Goal: Task Accomplishment & Management: Use online tool/utility

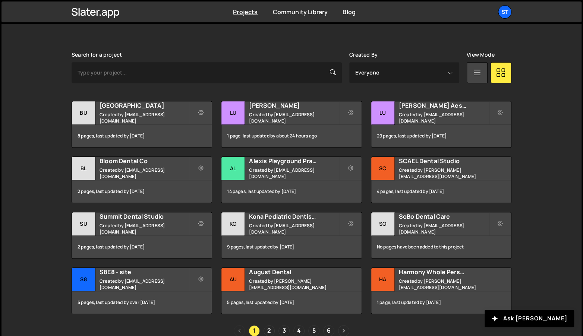
scroll to position [200, 0]
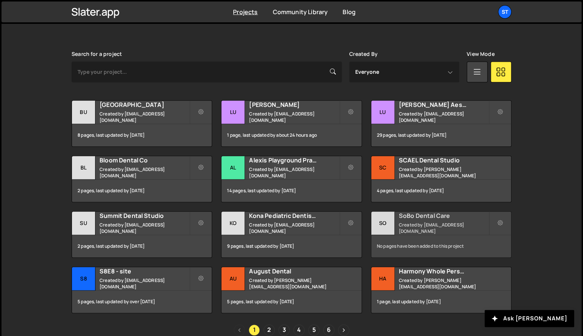
click at [439, 223] on div "SoBo Dental Care Created by alexis@s8e8.com" at bounding box center [441, 223] width 140 height 23
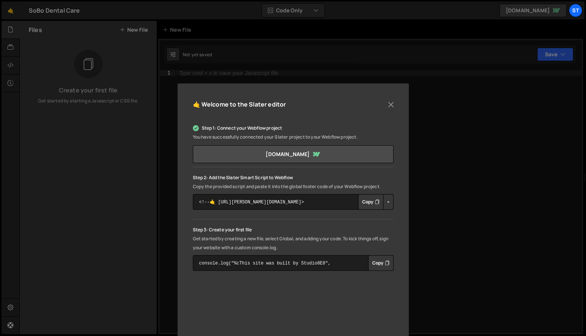
click at [365, 204] on button "Copy" at bounding box center [370, 202] width 25 height 16
click at [306, 200] on textarea "<!--🤙 [URL][PERSON_NAME][DOMAIN_NAME]> <script>document.addEventListener("DOMCo…" at bounding box center [293, 202] width 201 height 16
click at [360, 204] on button "Copy" at bounding box center [370, 202] width 25 height 16
click at [383, 258] on button "Copy" at bounding box center [380, 263] width 25 height 16
click at [387, 102] on button "Close" at bounding box center [390, 104] width 11 height 11
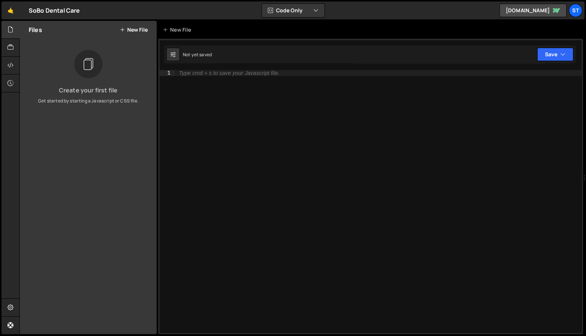
click at [136, 31] on button "New File" at bounding box center [134, 30] width 28 height 6
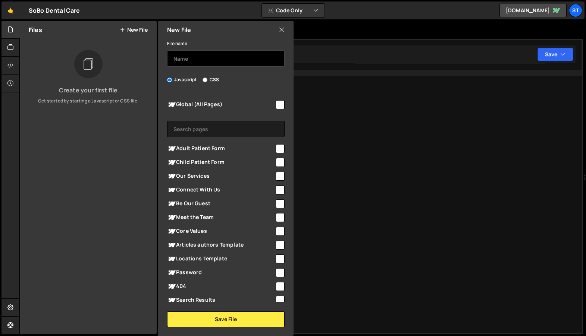
click at [220, 57] on input "text" at bounding box center [225, 58] width 117 height 16
click at [279, 105] on input "checkbox" at bounding box center [279, 104] width 9 height 9
checkbox input "true"
click at [255, 67] on div "File name Javascript CSS Global (All Pages) Save File" at bounding box center [225, 183] width 135 height 288
click at [252, 65] on input "text" at bounding box center [225, 58] width 117 height 16
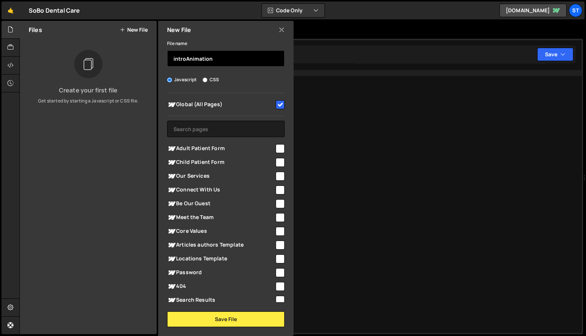
type input "introAnimation"
click at [275, 106] on input "checkbox" at bounding box center [279, 104] width 9 height 9
checkbox input "false"
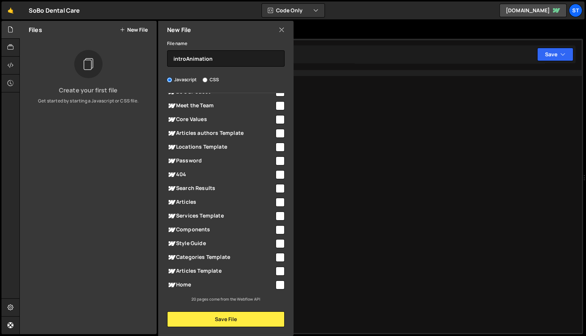
click at [277, 285] on input "checkbox" at bounding box center [279, 285] width 9 height 9
checkbox input "true"
click at [246, 319] on button "Save File" at bounding box center [225, 320] width 117 height 16
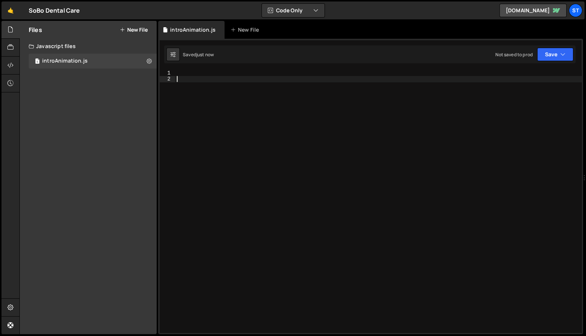
click at [264, 144] on div at bounding box center [378, 207] width 406 height 275
click at [14, 28] on div at bounding box center [10, 30] width 18 height 18
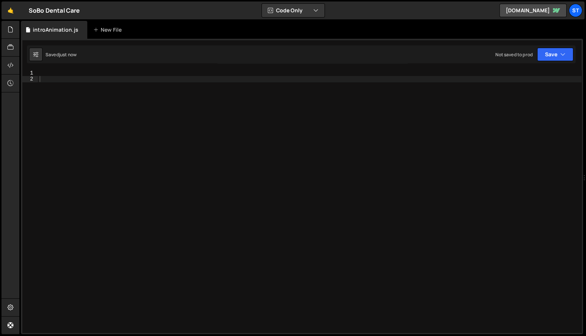
click at [172, 87] on div at bounding box center [309, 207] width 543 height 275
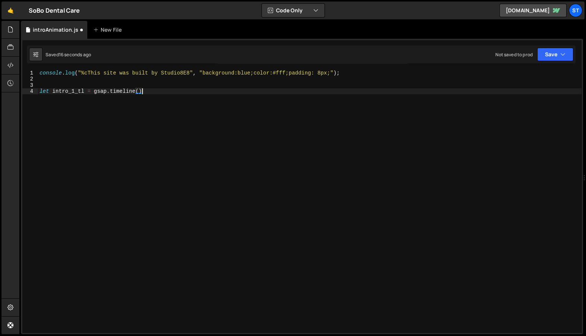
scroll to position [0, 7]
type textarea "let intro_1_tl = gsap.timeline({})"
paste textarea "intro_1_tl"
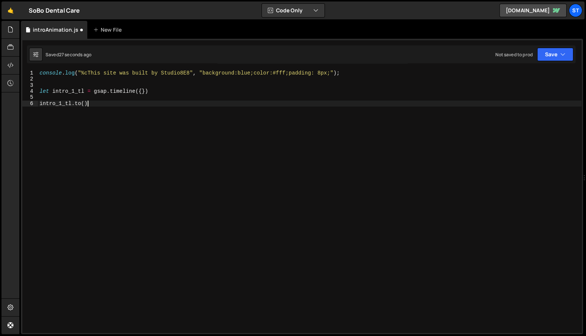
scroll to position [0, 3]
click at [153, 91] on div "console . log ( "%cThis site was built by Studio8E8" , "background:blue;color:#…" at bounding box center [309, 207] width 543 height 275
type textarea "let intro_1_tl = gsap.timeline({})"
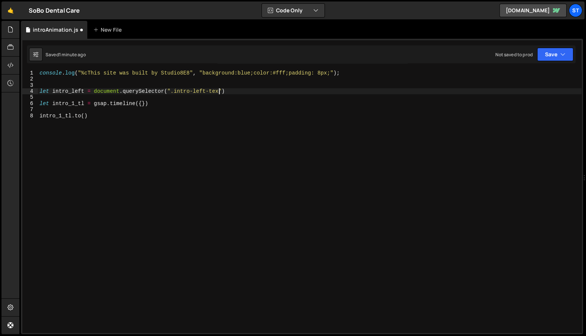
scroll to position [0, 13]
type textarea "let intro_left = document.querySelector(".intro-left-text")"
type textarea "let intro_1_tl = gsap.timeline({})"
paste textarea "intro_left"
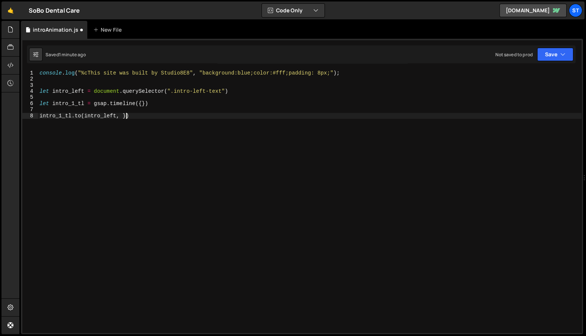
scroll to position [0, 5]
type textarea "intro_1_tl.to(intro_left, {})"
type textarea "intro_1_tl.to(intro_left, {"
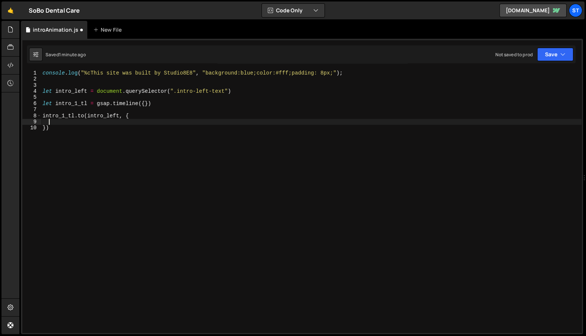
type textarea "intro_1_tl.to(intro_left, {"
type textarea "let intro_1_tl = gsap.timeline({})"
type textarea "let intro_left = document.querySelector(".intro-left-text")"
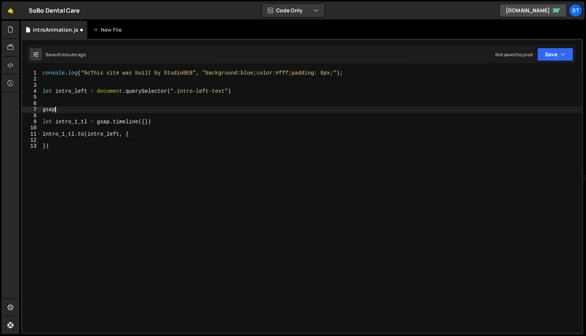
scroll to position [0, 0]
type textarea "gsap.set()"
type textarea "let intro_left = document.querySelector(".intro-left-text")"
paste textarea "intro_left"
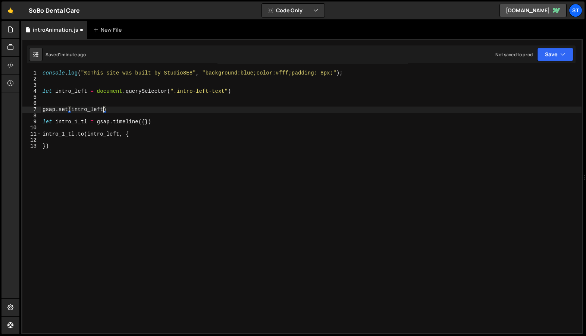
scroll to position [0, 4]
type textarea "gsap.set(intro_left, {})"
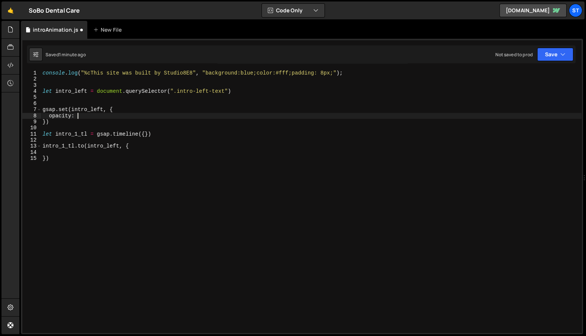
scroll to position [0, 2]
type textarea "gsap.set(intro_left, {"
type textarea "opacity: 1"
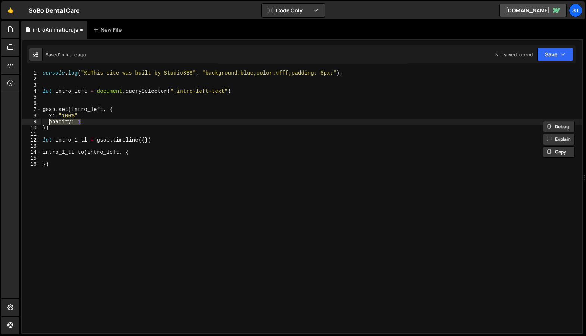
scroll to position [0, 0]
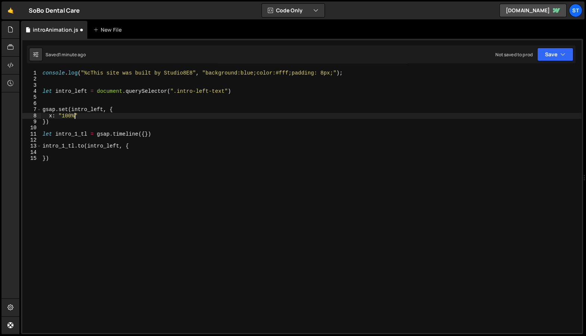
type textarea "})"
type textarea "let intro_1_tl = gsap.timeline({})"
type textarea "intro_1_tl.to(intro_left, {"
paste textarea "opacity: 1"
type textarea "opacity: 1,"
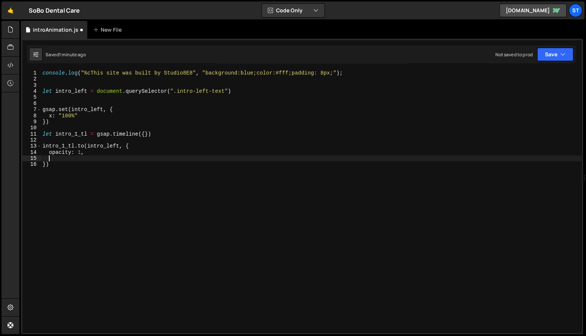
click at [106, 114] on div "console . log ( "%cThis site was built by Studio8E8" , "background:blue;color:#…" at bounding box center [311, 206] width 540 height 273
type textarea "x: "100%""
click at [63, 159] on div "console . log ( "%cThis site was built by Studio8E8" , "background:blue;color:#…" at bounding box center [311, 206] width 540 height 273
paste textarea "x: "100%""
click at [63, 158] on div "console . log ( "%cThis site was built by Studio8E8" , "background:blue;color:#…" at bounding box center [311, 206] width 540 height 273
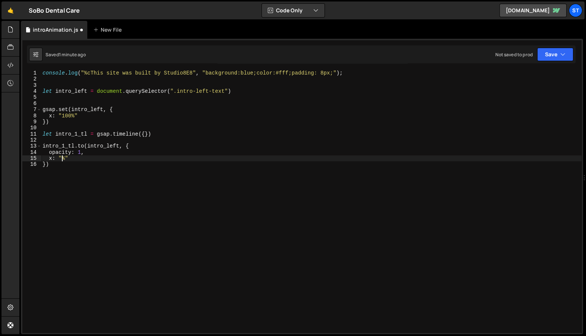
type textarea "x: "0%""
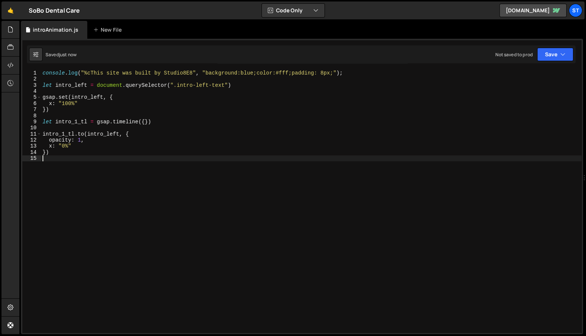
click at [100, 86] on div "console . log ( "%cThis site was built by Studio8E8" , "background:blue;color:#…" at bounding box center [311, 206] width 540 height 273
type textarea "let intro_left = document.querySelector(".intro-left-text")"
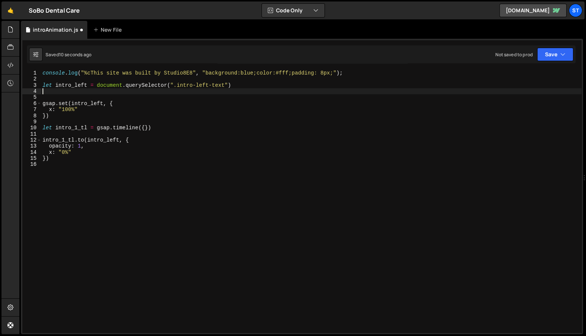
paste textarea "let intro_left = document.querySelector(".intro-left-text")"
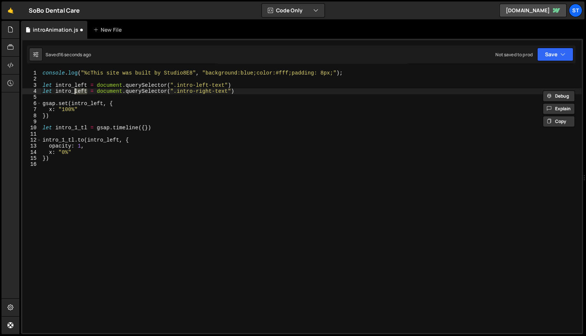
paste textarea "righ"
click at [82, 89] on div "console . log ( "%cThis site was built by Studio8E8" , "background:blue;color:#…" at bounding box center [311, 206] width 540 height 273
click at [61, 115] on div "console . log ( "%cThis site was built by Studio8E8" , "background:blue;color:#…" at bounding box center [311, 206] width 540 height 273
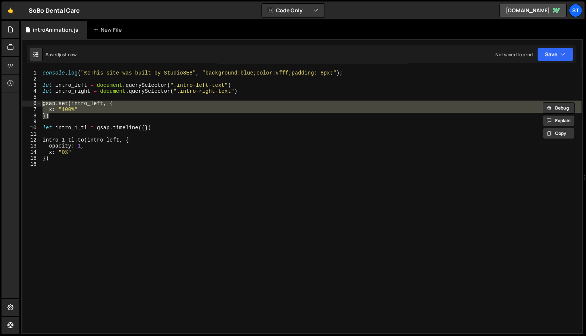
type textarea "})"
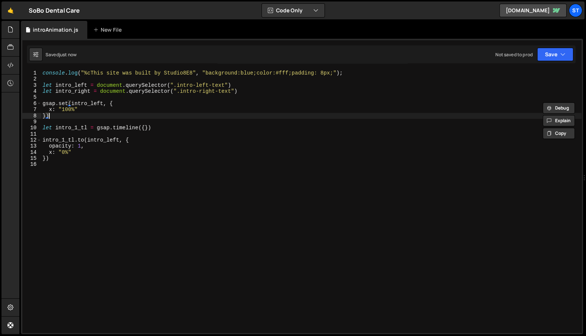
paste textarea "})"
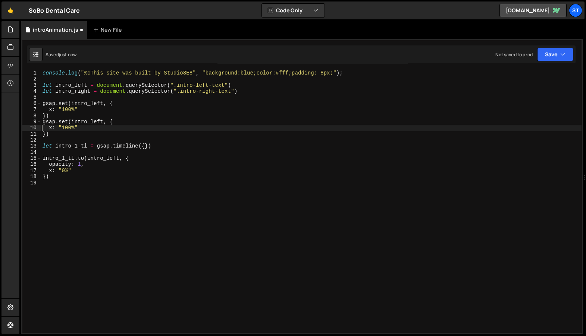
click at [77, 92] on div "console . log ( "%cThis site was built by Studio8E8" , "background:blue;color:#…" at bounding box center [311, 206] width 540 height 273
click at [84, 122] on div "console . log ( "%cThis site was built by Studio8E8" , "background:blue;color:#…" at bounding box center [311, 206] width 540 height 273
paste textarea "righ"
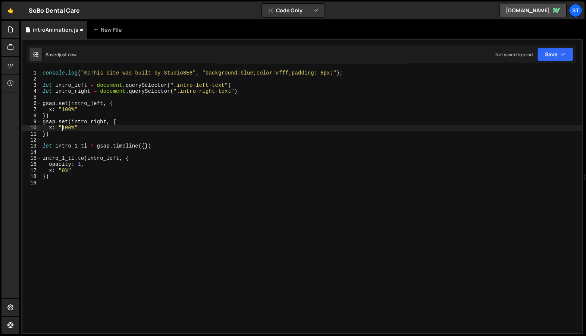
click at [62, 129] on div "console . log ( "%cThis site was built by Studio8E8" , "background:blue;color:#…" at bounding box center [311, 206] width 540 height 273
click at [75, 121] on div "console . log ( "%cThis site was built by Studio8E8" , "background:blue;color:#…" at bounding box center [311, 206] width 540 height 273
click at [67, 178] on div "console . log ( "%cThis site was built by Studio8E8" , "background:blue;color:#…" at bounding box center [311, 206] width 540 height 273
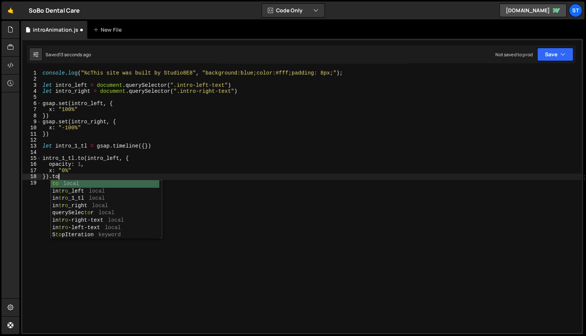
scroll to position [0, 1]
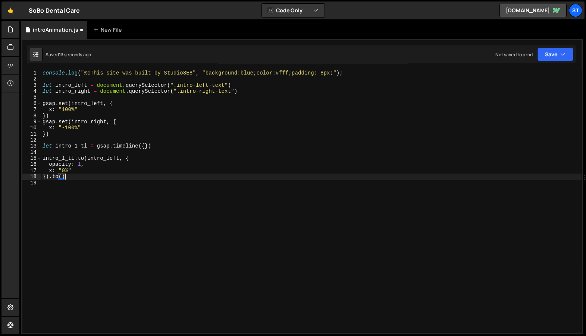
paste textarea "intro_right"
type textarea "}).to(intro_right, {})"
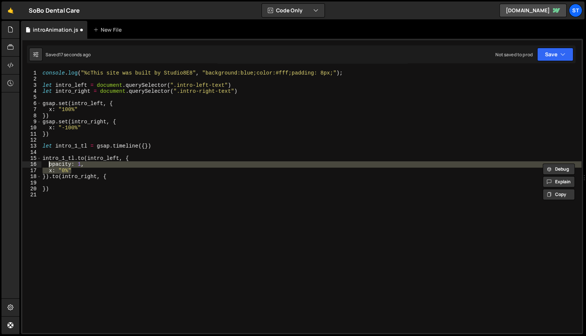
type textarea "}).to(intro_right, {"
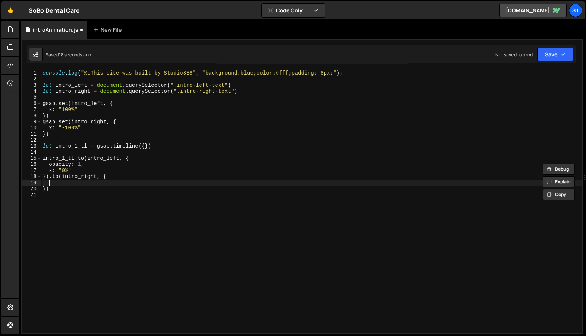
paste textarea "x: "0%""
click at [80, 190] on div "console . log ( "%cThis site was built by Studio8E8" , "background:blue;color:#…" at bounding box center [311, 206] width 540 height 273
click at [78, 192] on div "console . log ( "%cThis site was built by Studio8E8" , "background:blue;color:#…" at bounding box center [311, 206] width 540 height 273
click at [70, 196] on div "console . log ( "%cThis site was built by Studio8E8" , "background:blue;color:#…" at bounding box center [311, 206] width 540 height 273
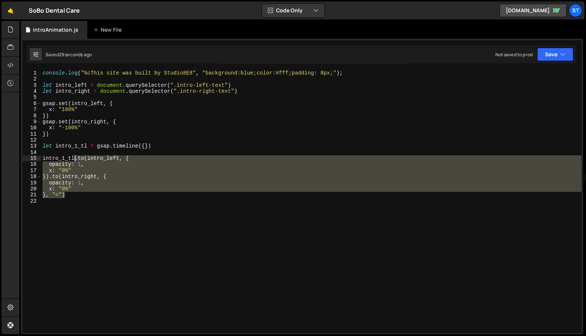
drag, startPoint x: 70, startPoint y: 196, endPoint x: 76, endPoint y: 160, distance: 36.9
click at [76, 160] on div "console . log ( "%cThis site was built by Studio8E8" , "background:blue;color:#…" at bounding box center [311, 206] width 540 height 273
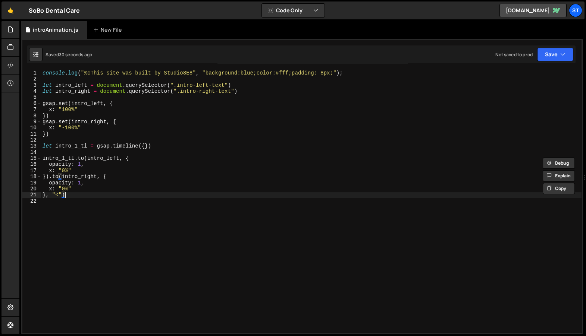
paste textarea "x: "0%""
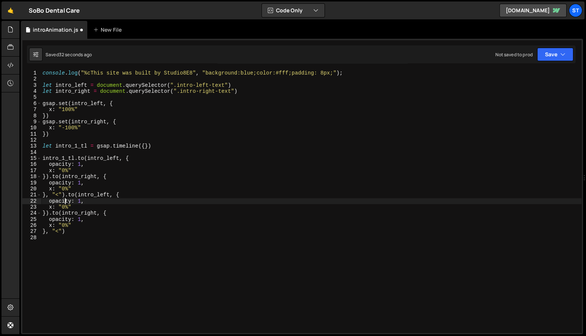
type textarea "}, "<").to(intro_left, {"
click at [89, 202] on div "console . log ( "%cThis site was built by Studio8E8" , "background:blue;color:#…" at bounding box center [311, 206] width 540 height 273
type textarea "delay: 3,"
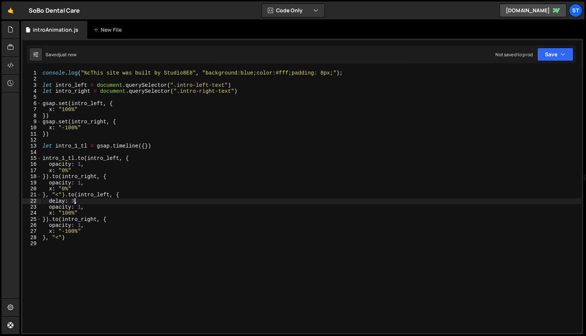
click at [93, 242] on div "console . log ( "%cThis site was built by Studio8E8" , "background:blue;color:#…" at bounding box center [311, 206] width 540 height 273
type textarea "let intro_2_tl = gsap.timeline({})"
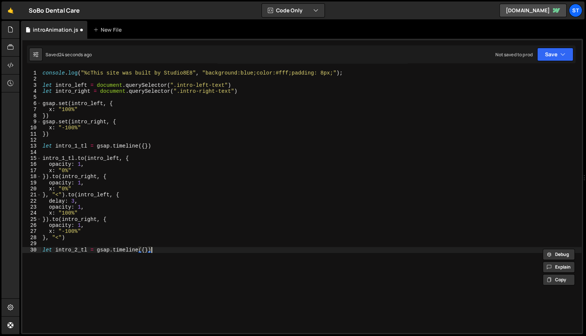
scroll to position [0, 0]
paste textarea "intro_2_tl"
click at [88, 233] on div "console . log ( "%cThis site was built by Studio8E8" , "background:blue;color:#…" at bounding box center [311, 206] width 540 height 273
click at [85, 236] on div "console . log ( "%cThis site was built by Studio8E8" , "background:blue;color:#…" at bounding box center [311, 206] width 540 height 273
type textarea "}, "<")"
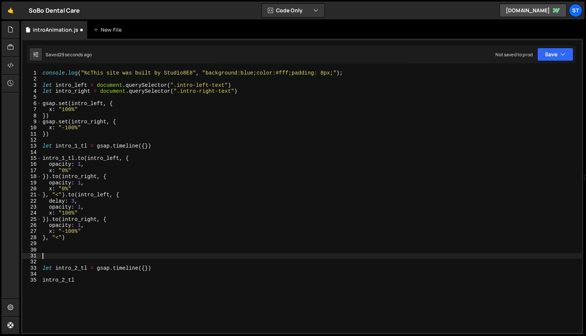
click at [256, 86] on div "console . log ( "%cThis site was built by Studio8E8" , "background:blue;color:#…" at bounding box center [311, 206] width 540 height 273
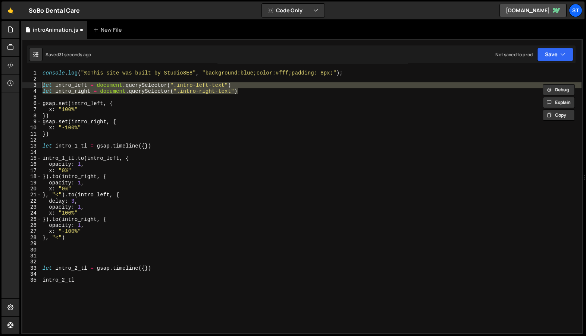
type textarea "intro_2_tl"
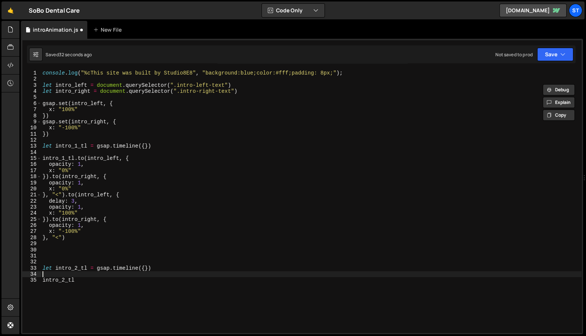
type textarea "let intro_2_tl = gsap.timeline({})"
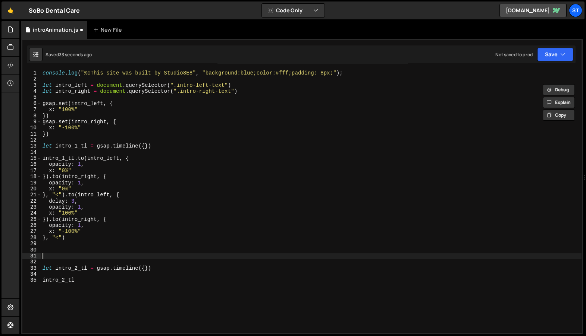
paste textarea "let intro_right = document.querySelector(".intro-right-text")"
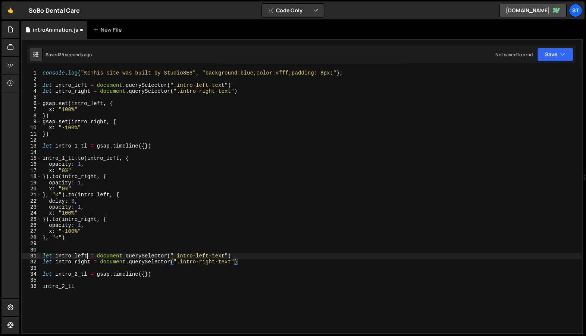
click at [87, 256] on div "console . log ( "%cThis site was built by Studio8E8" , "background:blue;color:#…" at bounding box center [311, 206] width 540 height 273
click at [189, 255] on div "console . log ( "%cThis site was built by Studio8E8" , "background:blue;color:#…" at bounding box center [311, 206] width 540 height 273
click at [237, 256] on div "console . log ( "%cThis site was built by Studio8E8" , "background:blue;color:#…" at bounding box center [311, 206] width 540 height 273
paste textarea "sobo_logo_box_embed"
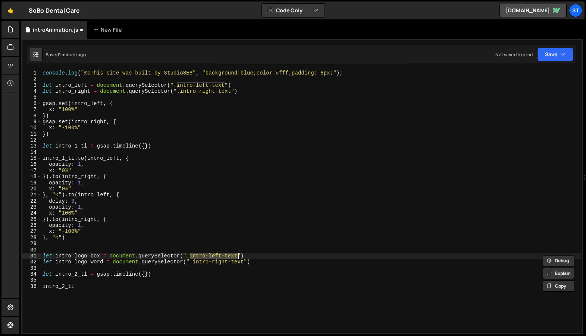
type textarea "let intro_logo_box = document.querySelector(".sobo_logo_box_embed")"
click at [197, 267] on div "console . log ( "%cThis site was built by Studio8E8" , "background:blue;color:#…" at bounding box center [311, 206] width 540 height 273
click at [195, 261] on div "console . log ( "%cThis site was built by Studio8E8" , "background:blue;color:#…" at bounding box center [311, 206] width 540 height 273
paste textarea "sobo_word_box_embed"
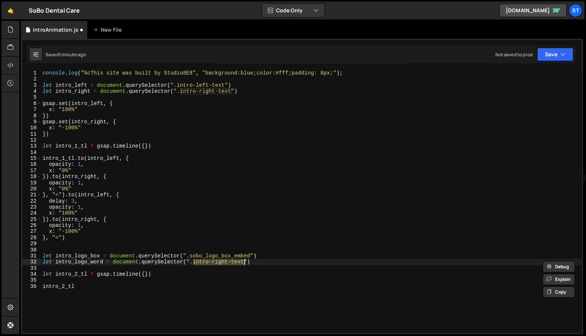
type textarea "let intro_logo_word = document.querySelector(".sobo_word_box_embed")"
click at [83, 253] on div "console . log ( "%cThis site was built by Studio8E8" , "background:blue;color:#…" at bounding box center [311, 206] width 540 height 273
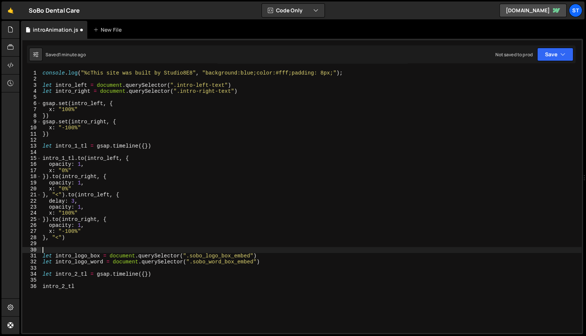
click at [82, 256] on div "console . log ( "%cThis site was built by Studio8E8" , "background:blue;color:#…" at bounding box center [311, 206] width 540 height 273
click at [88, 288] on div "console . log ( "%cThis site was built by Studio8E8" , "background:blue;color:#…" at bounding box center [311, 206] width 540 height 273
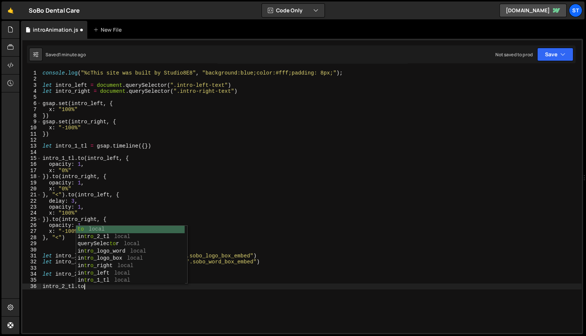
scroll to position [0, 3]
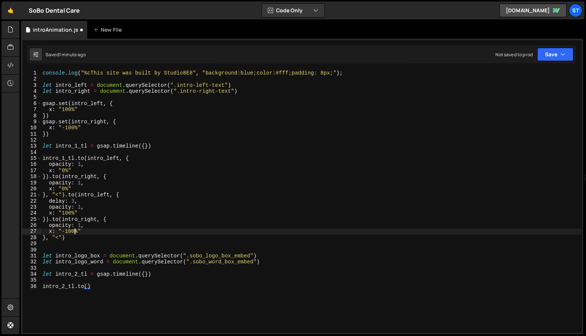
drag, startPoint x: 76, startPoint y: 230, endPoint x: 77, endPoint y: 234, distance: 4.0
click at [77, 232] on div "console . log ( "%cThis site was built by Studio8E8" , "background:blue;color:#…" at bounding box center [311, 206] width 540 height 273
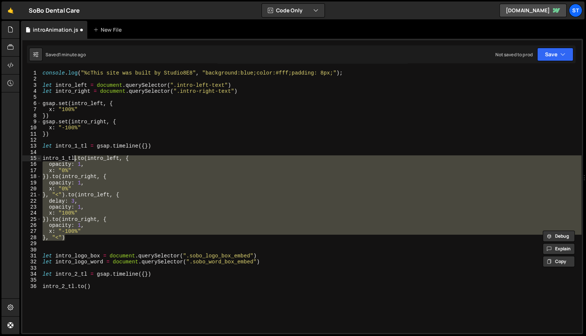
drag, startPoint x: 77, startPoint y: 236, endPoint x: 75, endPoint y: 160, distance: 75.7
click at [75, 160] on div "console . log ( "%cThis site was built by Studio8E8" , "background:blue;color:#…" at bounding box center [311, 206] width 540 height 273
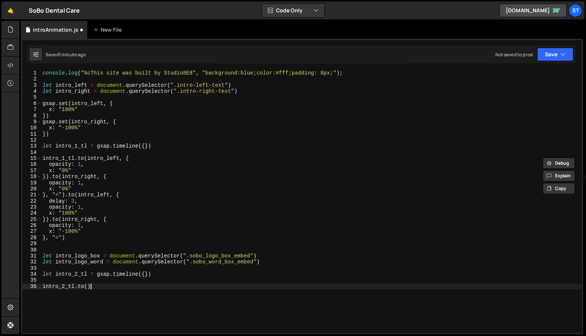
click at [100, 284] on div "console . log ( "%cThis site was built by Studio8E8" , "background:blue;color:#…" at bounding box center [311, 206] width 540 height 273
click at [75, 286] on div "console . log ( "%cThis site was built by Studio8E8" , "background:blue;color:#…" at bounding box center [311, 206] width 540 height 273
paste textarea "}, "<""
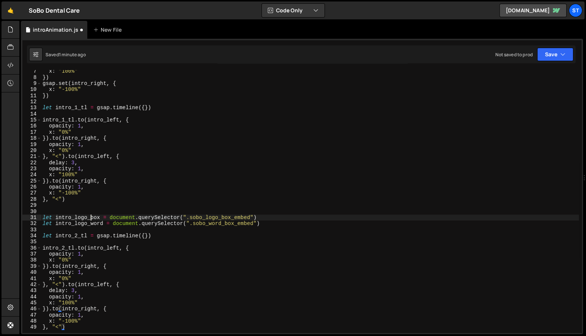
click at [91, 216] on div "x : "100%" }) gsap . set ( intro_right , { x : "-100%" }) let intro_1_tl = gsap…" at bounding box center [309, 204] width 537 height 273
click at [103, 245] on div "x : "100%" }) gsap . set ( intro_right , { x : "-100%" }) let intro_1_tl = gsap…" at bounding box center [309, 204] width 537 height 273
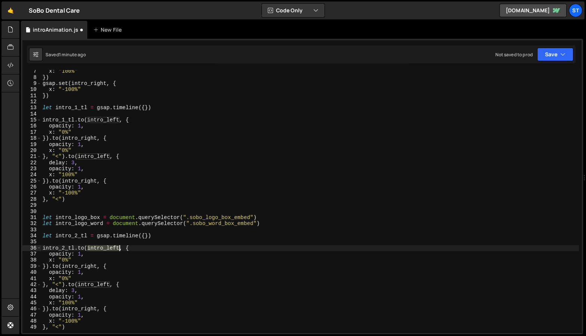
click at [103, 245] on div "x : "100%" }) gsap . set ( intro_right , { x : "-100%" }) let intro_1_tl = gsap…" at bounding box center [309, 204] width 537 height 273
paste textarea "ogo_box"
click at [96, 284] on div "x : "100%" }) gsap . set ( intro_right , { x : "-100%" }) let intro_1_tl = gsap…" at bounding box center [309, 205] width 537 height 275
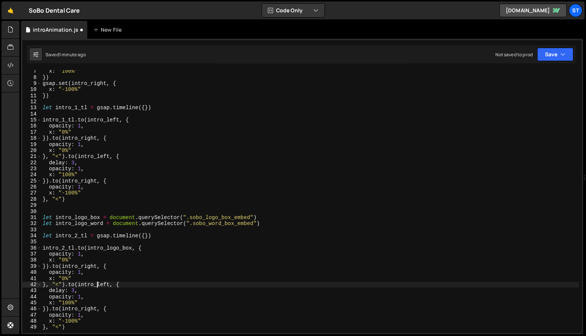
click at [96, 284] on div "x : "100%" }) gsap . set ( intro_right , { x : "-100%" }) let intro_1_tl = gsap…" at bounding box center [309, 205] width 537 height 275
paste textarea "ogo_box"
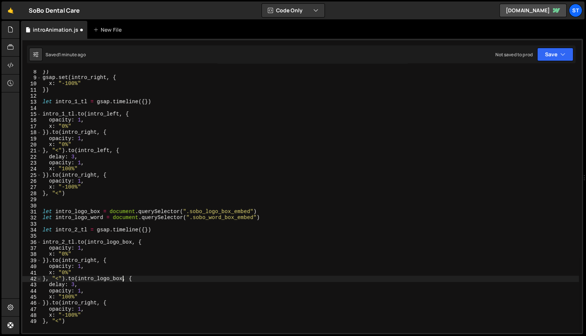
scroll to position [59, 0]
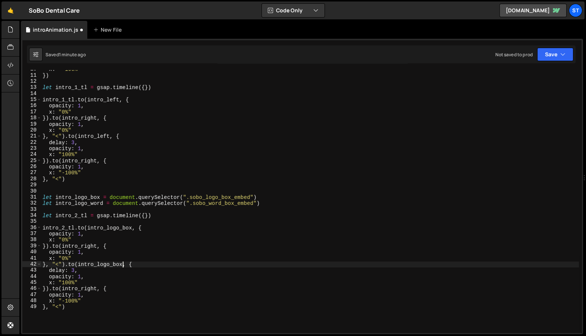
click at [88, 202] on div "x : "-100%" }) let intro_1_tl = gsap . timeline ({ }) intro_1_tl . to ( intro_l…" at bounding box center [309, 203] width 537 height 275
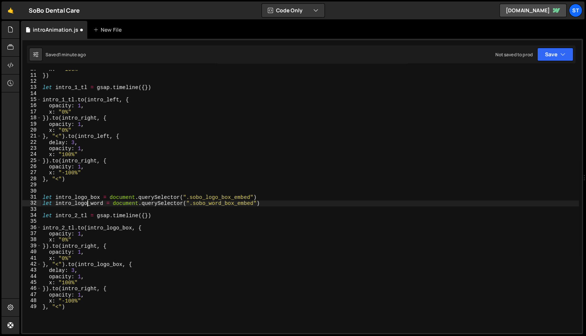
click at [88, 202] on div "x : "-100%" }) let intro_1_tl = gsap . timeline ({ }) intro_1_tl . to ( intro_l…" at bounding box center [309, 203] width 537 height 275
click at [90, 244] on div "x : "-100%" }) let intro_1_tl = gsap . timeline ({ }) intro_1_tl . to ( intro_l…" at bounding box center [309, 203] width 537 height 275
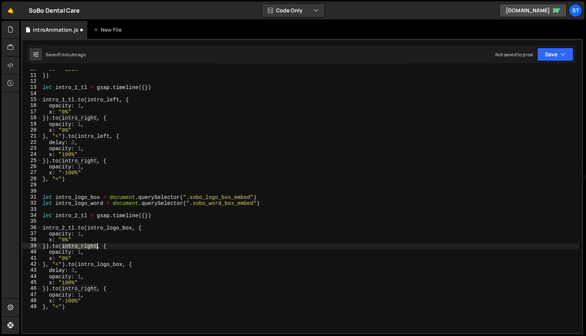
click at [90, 244] on div "x : "-100%" }) let intro_1_tl = gsap . timeline ({ }) intro_1_tl . to ( intro_l…" at bounding box center [309, 203] width 537 height 275
paste textarea "logo_word"
click at [88, 290] on div "x : "-100%" }) let intro_1_tl = gsap . timeline ({ }) intro_1_tl . to ( intro_l…" at bounding box center [309, 203] width 537 height 275
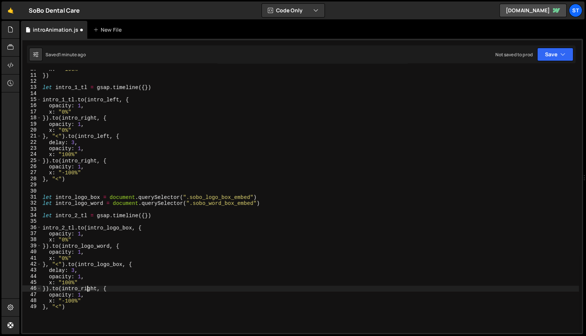
click at [88, 290] on div "x : "-100%" }) let intro_1_tl = gsap . timeline ({ }) intro_1_tl . to ( intro_l…" at bounding box center [309, 203] width 537 height 275
paste textarea "logo_word"
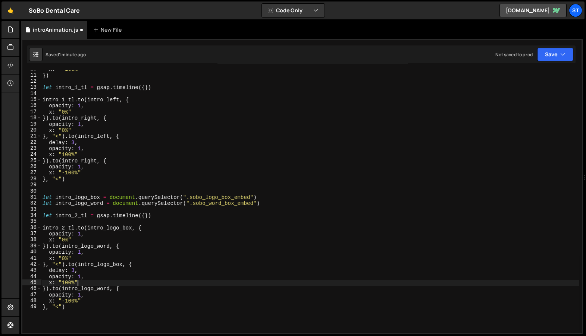
click at [138, 281] on div "x : "-100%" }) let intro_1_tl = gsap . timeline ({ }) intro_1_tl . to ( intro_l…" at bounding box center [309, 203] width 537 height 275
click at [110, 227] on div "x : "-100%" }) let intro_1_tl = gsap . timeline ({ }) intro_1_tl . to ( intro_l…" at bounding box center [309, 203] width 537 height 275
type textarea "intro_2_tl.to(intro_logo_box, {"
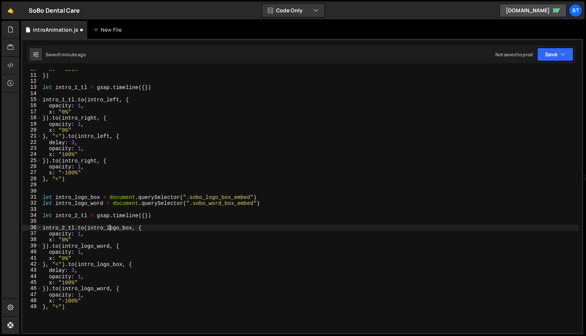
click at [152, 226] on div "x : "-100%" }) let intro_1_tl = gsap . timeline ({ }) intro_1_tl . to ( intro_l…" at bounding box center [309, 203] width 537 height 275
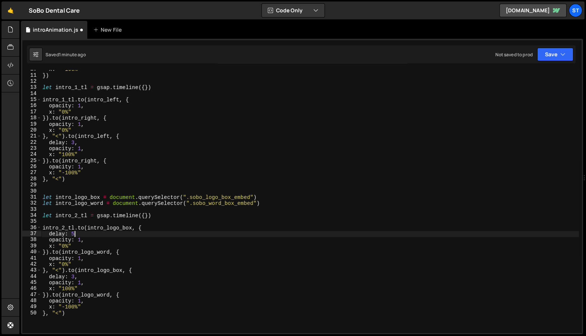
scroll to position [0, 2]
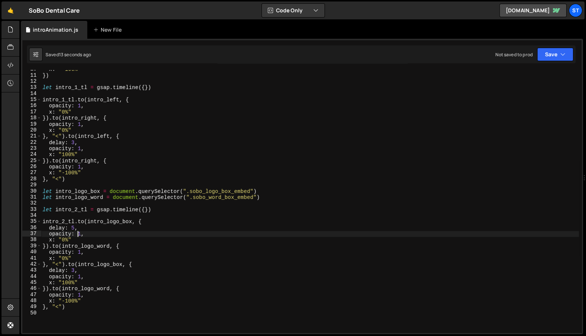
click at [68, 283] on div "x : "-100%" }) let intro_1_tl = gsap . timeline ({ }) intro_1_tl . to ( intro_l…" at bounding box center [309, 203] width 537 height 275
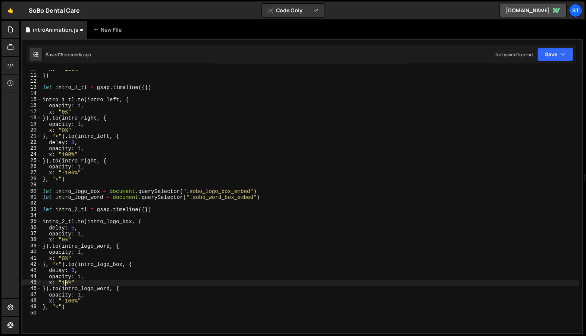
scroll to position [0, 1]
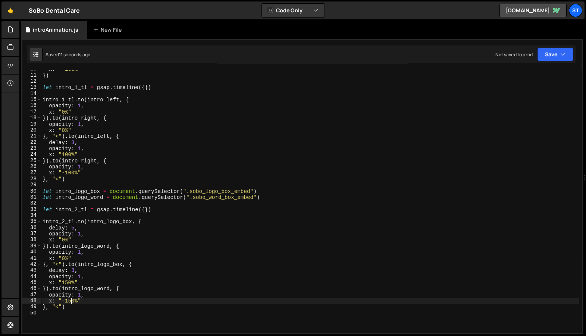
type textarea "}, "<")"
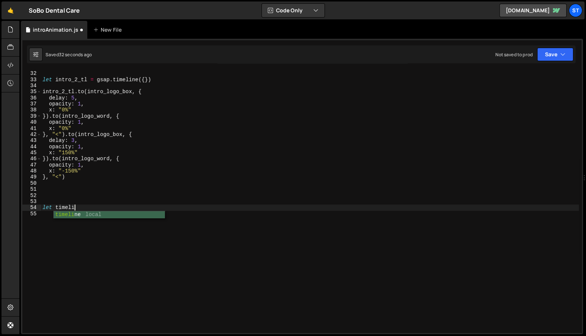
scroll to position [0, 2]
type textarea "let"
click at [192, 186] on div "let intro_logo_word = document . querySelector ( ".sobo_word_box_embed" ) let i…" at bounding box center [309, 201] width 537 height 275
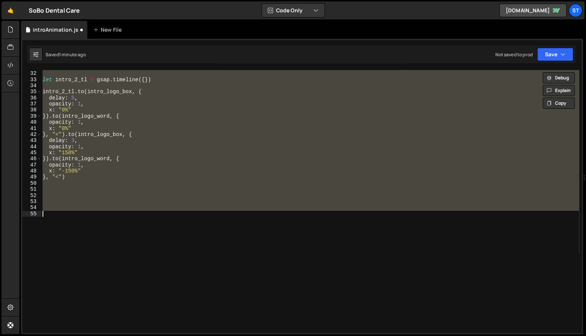
click at [120, 190] on div "let intro_logo_word = document . querySelector ( ".sobo_word_box_embed" ) let i…" at bounding box center [309, 201] width 537 height 263
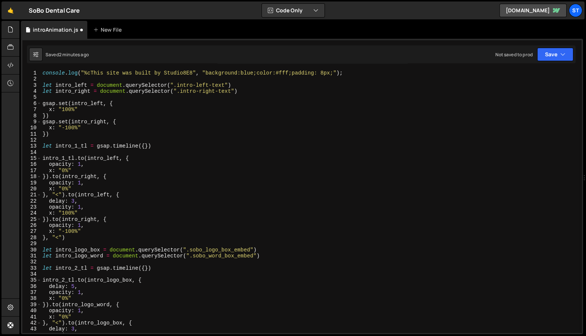
click at [72, 144] on div "console . log ( "%cThis site was built by Studio8E8" , "background:blue;color:#…" at bounding box center [309, 207] width 537 height 275
click at [89, 285] on div "console . log ( "%cThis site was built by Studio8E8" , "background:blue;color:#…" at bounding box center [309, 207] width 537 height 275
click at [105, 279] on div "console . log ( "%cThis site was built by Studio8E8" , "background:blue;color:#…" at bounding box center [309, 207] width 537 height 275
click at [64, 269] on div "console . log ( "%cThis site was built by Studio8E8" , "background:blue;color:#…" at bounding box center [309, 207] width 537 height 275
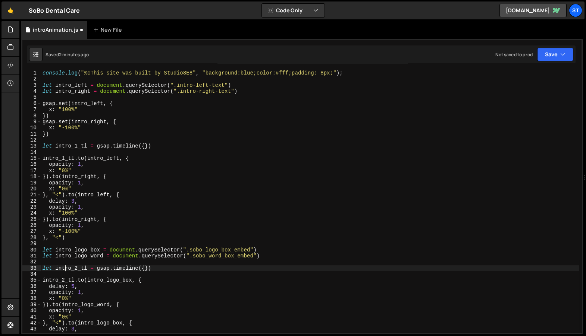
click at [64, 269] on div "console . log ( "%cThis site was built by Studio8E8" , "background:blue;color:#…" at bounding box center [309, 207] width 537 height 275
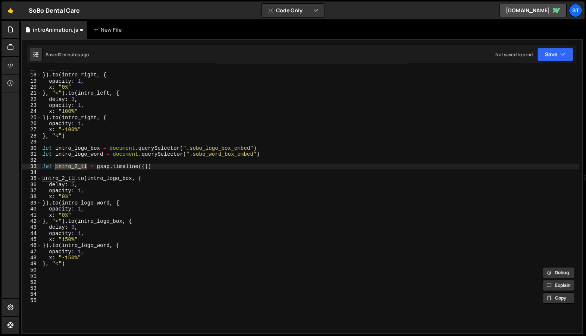
scroll to position [101, 0]
click at [182, 223] on div "x : "0%" }) . to ( intro_right , { opacity : 1 , x : "0%" } , "<" ) . to ( intr…" at bounding box center [309, 203] width 537 height 275
type textarea "}, "<").to(intro_logo_box, {"
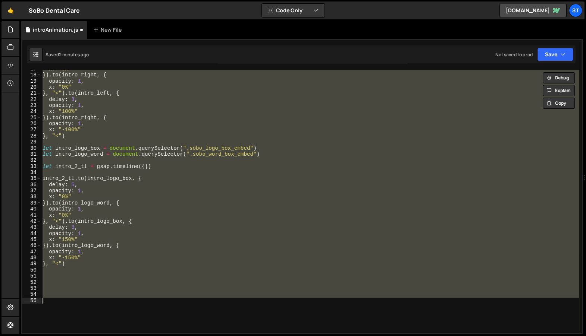
paste textarea
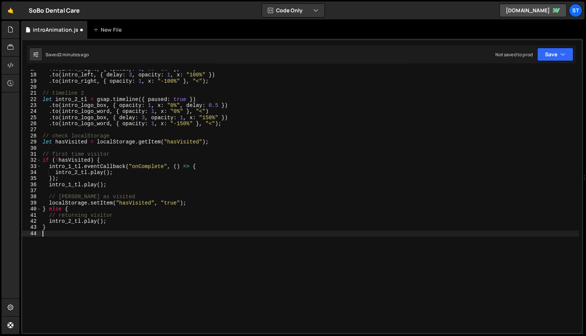
click at [182, 223] on div ". to ( intro_right , { opacity : 1 , x : "0%" } , "<" ) . to ( intro_left , { d…" at bounding box center [309, 203] width 537 height 275
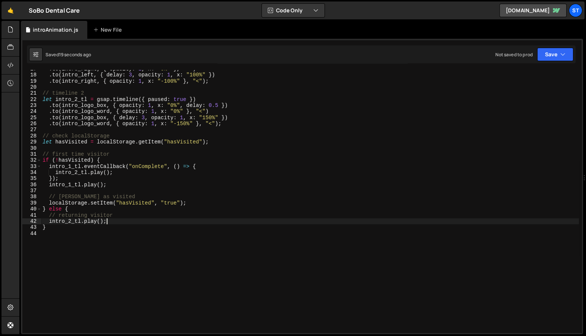
click at [119, 185] on div ". to ( intro_right , { opacity : 1 , x : "0%" } , "<" ) . to ( intro_left , { d…" at bounding box center [309, 203] width 537 height 275
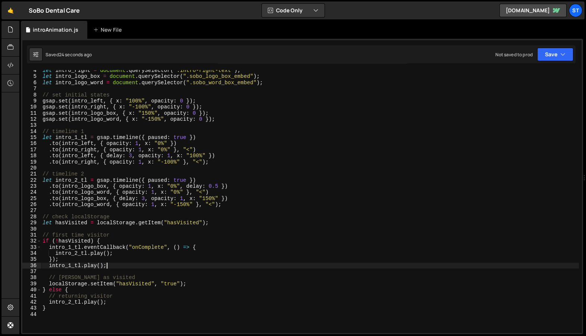
scroll to position [20, 0]
click at [225, 223] on div "let intro_right = document . querySelector ( ".intro-right-text" ) ; let intro_…" at bounding box center [309, 204] width 537 height 275
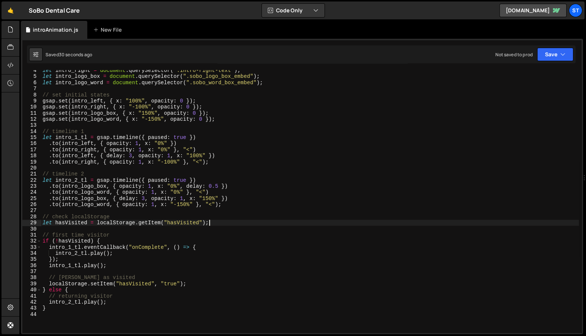
type textarea "// check localStorage"
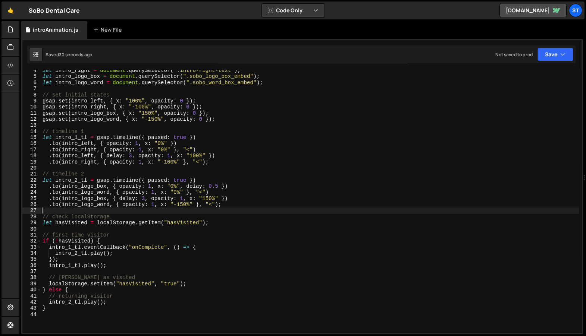
type textarea ".to(intro_logo_word, { opacity: 1, x: "-150%" }, "<");"
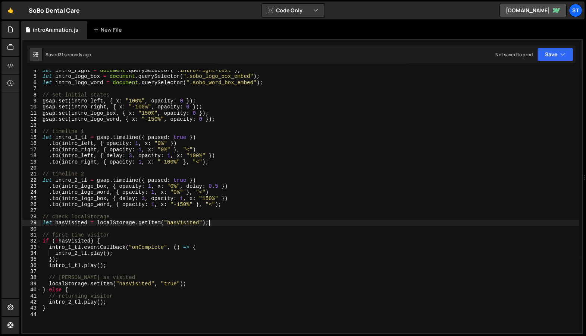
type textarea "// check localStorage"
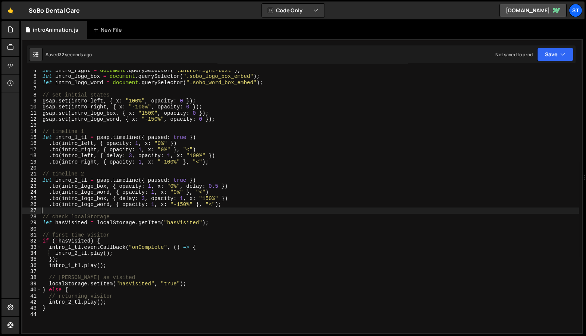
type textarea ".to(intro_logo_word, { opacity: 1, x: "-150%" }, "<");"
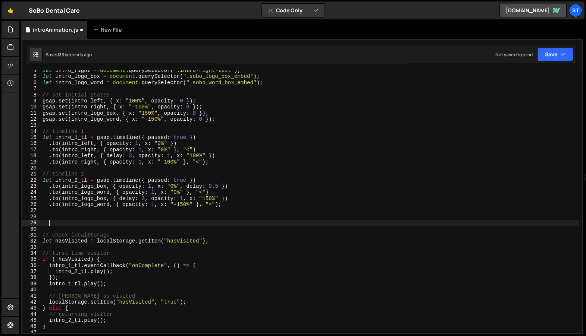
type textarea ".to(intro_logo_word, { opacity: 1, x: "-150%" }, "<");"
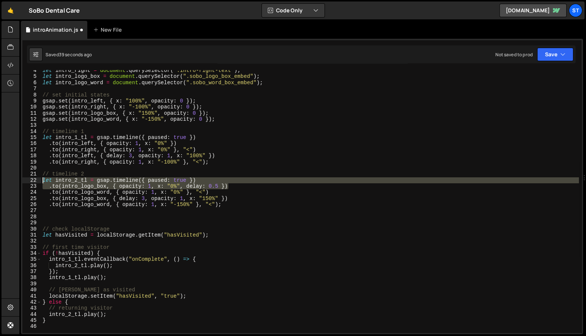
drag, startPoint x: 246, startPoint y: 186, endPoint x: 36, endPoint y: 181, distance: 209.5
click at [36, 181] on div "4 5 6 7 8 9 10 11 12 13 14 15 16 17 18 19 20 21 22 23 24 25 26 27 28 29 30 31 3…" at bounding box center [301, 201] width 559 height 263
type textarea "let intro_2_tl = gsap.timeline({ paused: true }) .to(intro_logo_box, { opacity:…"
click at [49, 216] on div "let intro_right = document . querySelector ( ".intro-right-text" ) ; let intro_…" at bounding box center [309, 204] width 537 height 275
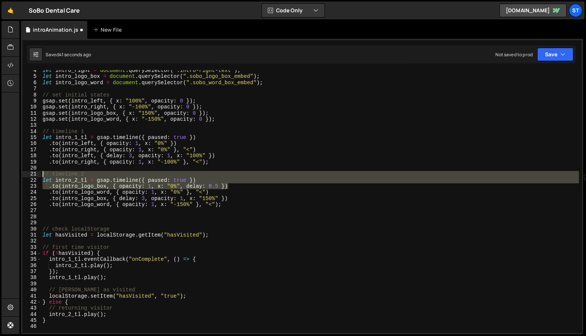
drag, startPoint x: 236, startPoint y: 186, endPoint x: 18, endPoint y: 174, distance: 218.0
click at [18, 174] on div "Hold on a sec... Are you certain you wish to leave this page? Any changes you'v…" at bounding box center [293, 168] width 586 height 336
type textarea ".to(intro_logo_box, { opacity: 1, x: "0%", delay: 0.5 })"
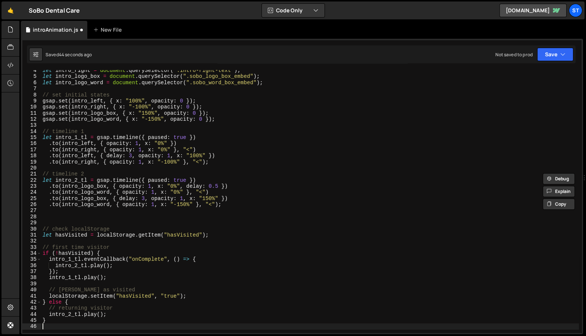
click at [70, 215] on div "let intro_right = document . querySelector ( ".intro-right-text" ) ; let intro_…" at bounding box center [309, 204] width 537 height 275
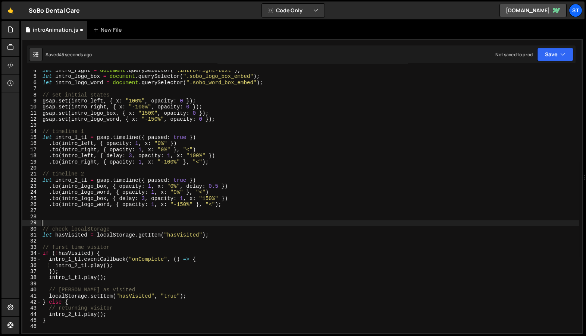
click at [60, 222] on div "let intro_right = document . querySelector ( ".intro-right-text" ) ; let intro_…" at bounding box center [309, 204] width 537 height 275
paste textarea ".to(intro_logo_box, { opacity: 1, x: "0%", delay: 0.5 })"
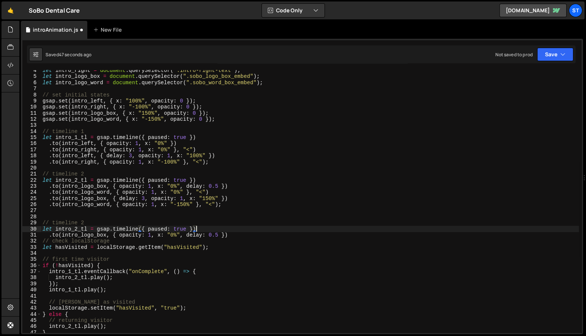
type textarea "// timeline 2"
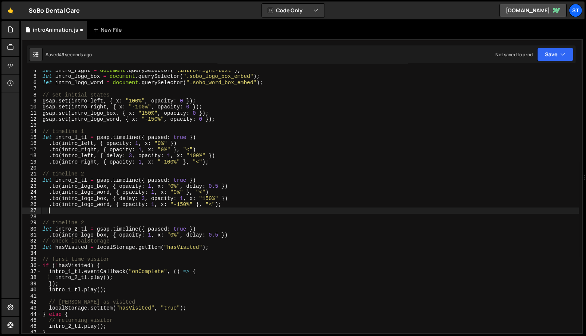
type textarea "\"
type textarea ".to(intro_logo_word, { opacity: 1, x: "-150%" }, "<");"
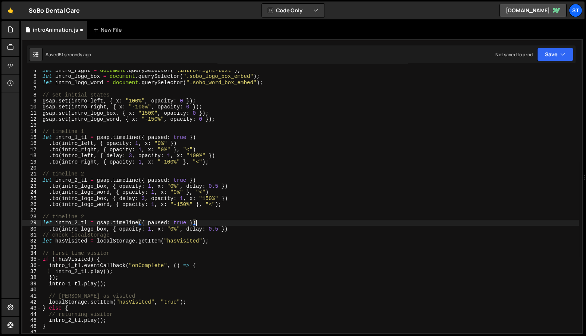
type textarea ".to(intro_logo_box, { opacity: 1, x: "0%", delay: 0.5 })"
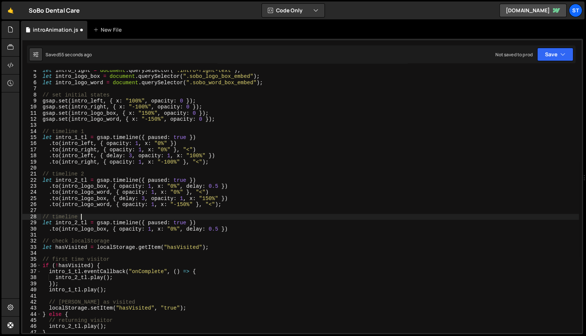
scroll to position [0, 3]
click at [63, 228] on div "let intro_right = document . querySelector ( ".intro-right-text" ) ; let intro_…" at bounding box center [309, 204] width 537 height 275
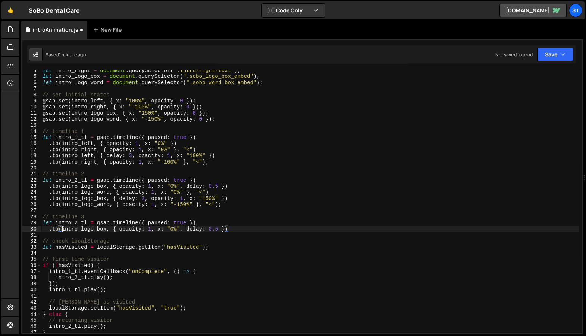
click at [85, 224] on div "let intro_right = document . querySelector ( ".intro-right-text" ) ; let intro_…" at bounding box center [309, 204] width 537 height 275
click at [83, 226] on div "let intro_right = document . querySelector ( ".intro-right-text" ) ; let intro_…" at bounding box center [309, 204] width 537 height 275
paste textarea "intro-animation-s""
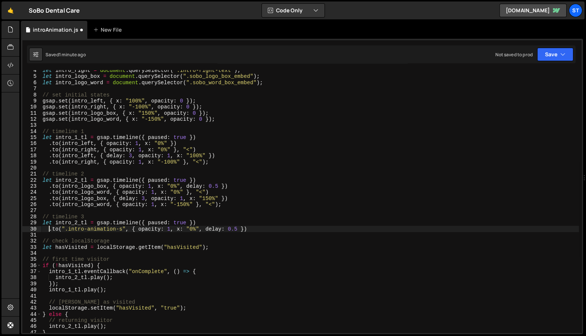
click at [171, 229] on div "let intro_right = document . querySelector ( ".intro-right-text" ) ; let intro_…" at bounding box center [309, 204] width 537 height 275
type textarea ".to(".intro-animation-s", { opacity: 0, delay: 0.5 })"
paste textarea ".to(".intro-animation-s", { opacity: 0, delay: 0.5 })"
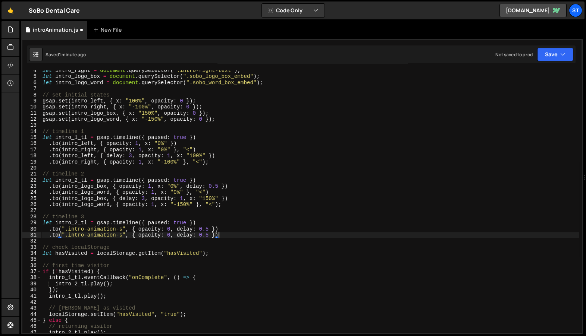
click at [160, 232] on div "let intro_right = document . querySelector ( ".intro-right-text" ) ; let intro_…" at bounding box center [309, 204] width 537 height 275
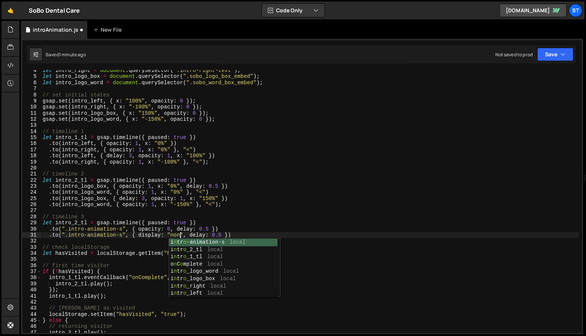
scroll to position [0, 10]
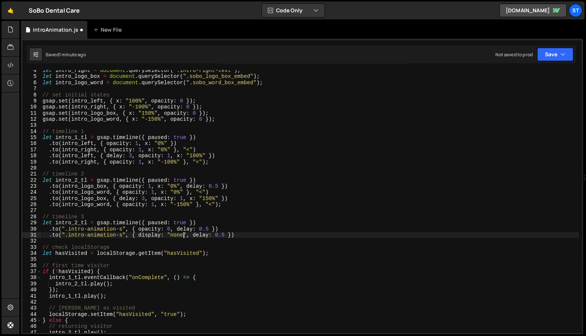
type textarea ".to(".intro-animation-s", { display: "none", delay: 0.5 })"
click at [224, 234] on div "let intro_right = document . querySelector ( ".intro-right-text" ) ; let intro_…" at bounding box center [309, 204] width 537 height 275
click at [260, 237] on div "let intro_right = document . querySelector ( ".intro-right-text" ) ; let intro_…" at bounding box center [309, 204] width 537 height 275
click at [187, 239] on div "let intro_right = document . querySelector ( ".intro-right-text" ) ; let intro_…" at bounding box center [309, 204] width 537 height 275
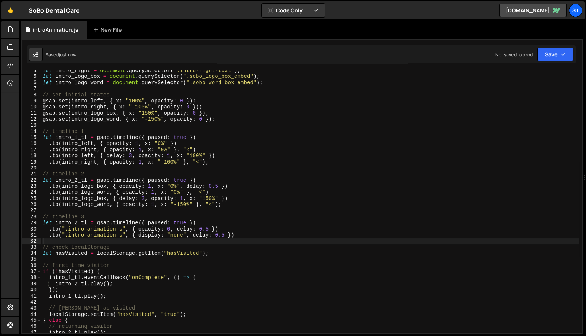
scroll to position [0, 0]
click at [78, 221] on div "let intro_right = document . querySelector ( ".intro-right-text" ) ; let intro_…" at bounding box center [309, 204] width 537 height 275
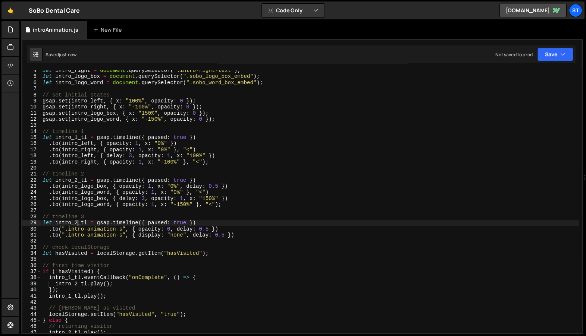
click at [78, 224] on div "let intro_right = document . querySelector ( ".intro-right-text" ) ; let intro_…" at bounding box center [309, 204] width 537 height 275
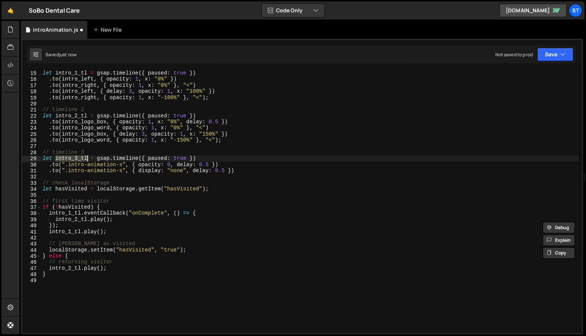
click at [122, 229] on div "// timeline 1 let intro_1_tl = gsap . timeline ({ paused : true }) . to ( intro…" at bounding box center [309, 201] width 537 height 275
type textarea "intro_1_tl.play();"
type textarea "intro_2_tl.play();"
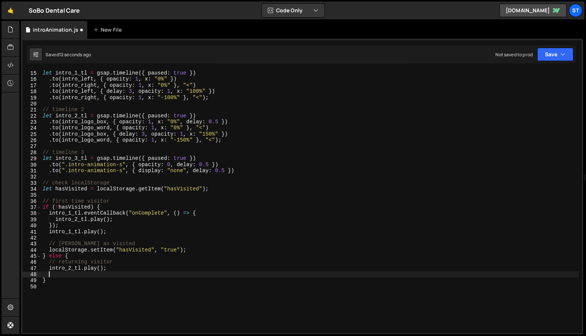
paste textarea "intro_3_tl"
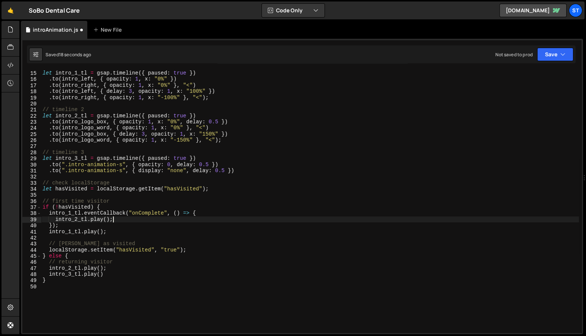
click at [123, 218] on div "// timeline 1 let intro_1_tl = gsap . timeline ({ paused : true }) . to ( intro…" at bounding box center [309, 201] width 537 height 275
type textarea "intro_2_tl.play();"
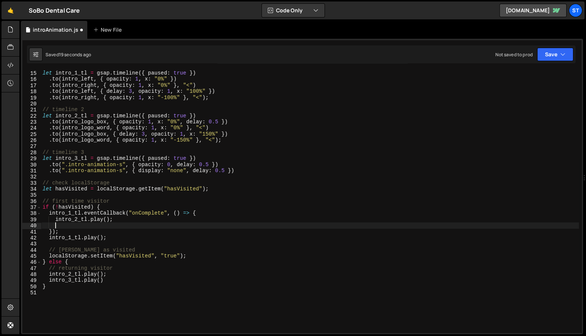
scroll to position [0, 0]
paste textarea "intro_3_tl"
click at [158, 201] on div "// timeline 1 let intro_1_tl = gsap . timeline ({ paused : true }) . to ( intro…" at bounding box center [309, 201] width 537 height 275
click at [122, 224] on div "// timeline 1 let intro_1_tl = gsap . timeline ({ paused : true }) . to ( intro…" at bounding box center [309, 201] width 537 height 275
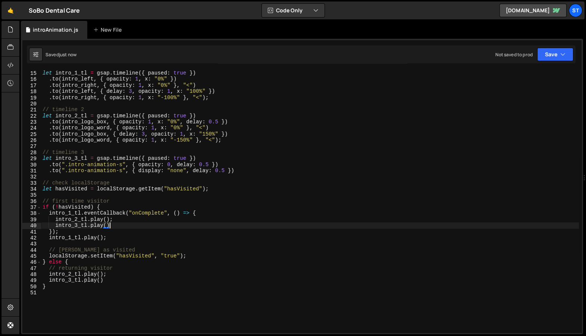
click at [110, 162] on div "// timeline 1 let intro_1_tl = gsap . timeline ({ paused : true }) . to ( intro…" at bounding box center [309, 201] width 537 height 275
click at [122, 219] on div "// timeline 1 let intro_1_tl = gsap . timeline ({ paused : true }) . to ( intro…" at bounding box center [309, 201] width 537 height 275
click at [120, 223] on div "// timeline 1 let intro_1_tl = gsap . timeline ({ paused : true }) . to ( intro…" at bounding box center [309, 201] width 537 height 275
click at [209, 167] on div "// timeline 1 let intro_1_tl = gsap . timeline ({ paused : true }) . to ( intro…" at bounding box center [309, 201] width 537 height 275
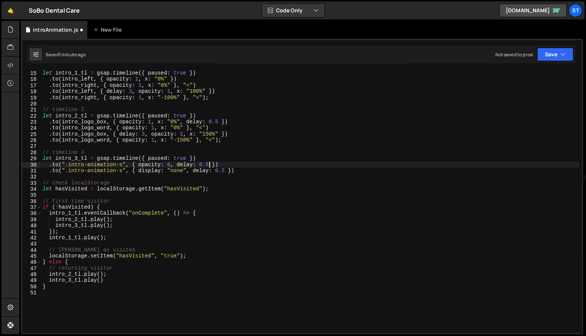
click at [202, 165] on div "// timeline 1 let intro_1_tl = gsap . timeline ({ paused : true }) . to ( intro…" at bounding box center [309, 201] width 537 height 275
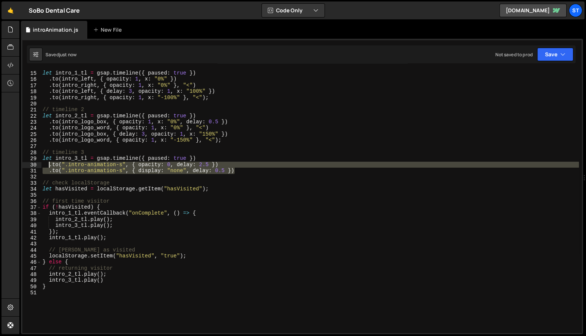
drag, startPoint x: 240, startPoint y: 170, endPoint x: 65, endPoint y: 161, distance: 174.7
click at [50, 164] on div "// timeline 1 let intro_1_tl = gsap . timeline ({ paused : true }) . to ( intro…" at bounding box center [309, 201] width 537 height 275
click at [224, 140] on div "// timeline 1 let intro_1_tl = gsap . timeline ({ paused : true }) . to ( intro…" at bounding box center [309, 201] width 537 height 275
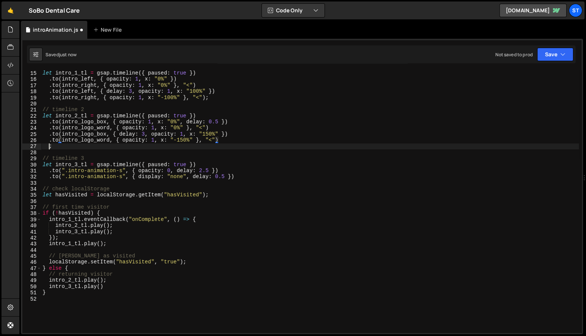
scroll to position [0, 0]
paste textarea ".to(".intro-animation-s", { display: "none", delay: 0.5 })"
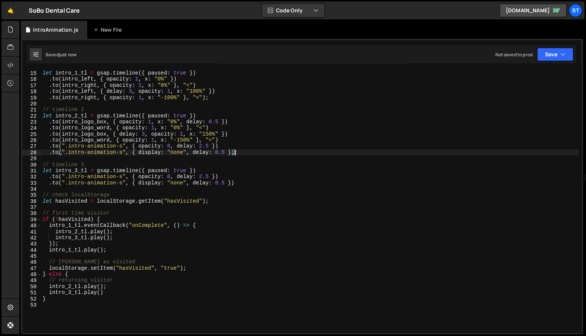
click at [126, 239] on div "// timeline 1 let intro_1_tl = gsap . timeline ({ paused : true }) . to ( intro…" at bounding box center [309, 201] width 537 height 275
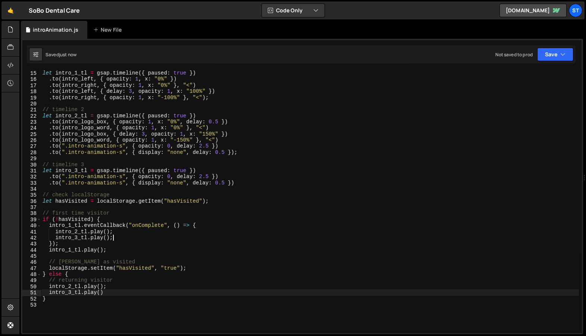
click at [121, 290] on div "// timeline 1 let intro_1_tl = gsap . timeline ({ paused : true }) . to ( intro…" at bounding box center [309, 201] width 537 height 275
type textarea "intro_3_tl.play()"
type textarea "}"
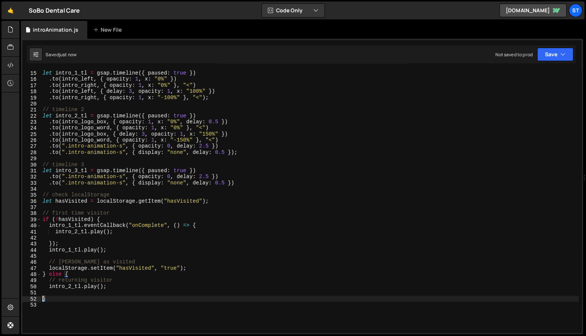
click at [133, 257] on div "// timeline 1 let intro_1_tl = gsap . timeline ({ paused : true }) . to ( intro…" at bounding box center [309, 201] width 537 height 275
click at [111, 238] on div "// timeline 1 let intro_1_tl = gsap . timeline ({ paused : true }) . to ( intro…" at bounding box center [309, 201] width 537 height 275
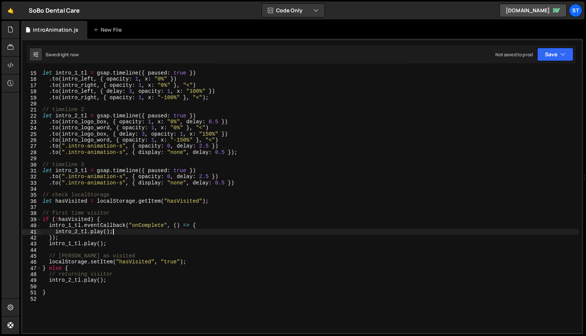
click at [171, 164] on div "// timeline 1 let intro_1_tl = gsap . timeline ({ paused : true }) . to ( intro…" at bounding box center [309, 201] width 537 height 275
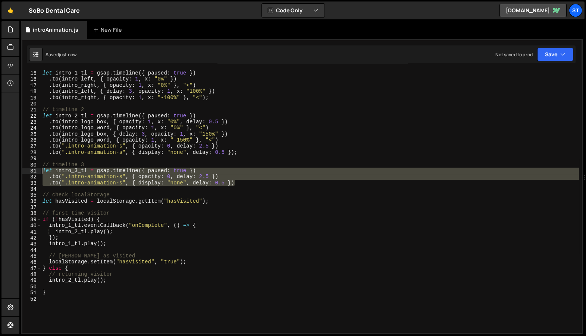
drag, startPoint x: 237, startPoint y: 182, endPoint x: 21, endPoint y: 167, distance: 216.0
click at [21, 167] on div "1 Type cmd + s to save your Javascript file. הההההההההההההההההההההההההההההההההה…" at bounding box center [302, 187] width 562 height 296
type textarea "// timeline 3 let intro_3_tl = gsap.timeline({ paused: true })"
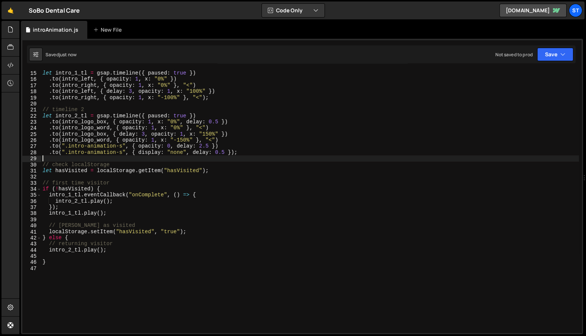
click at [167, 148] on div "// timeline 1 let intro_1_tl = gsap . timeline ({ paused : true }) . to ( intro…" at bounding box center [309, 201] width 537 height 275
click at [206, 148] on div "// timeline 1 let intro_1_tl = gsap . timeline ({ paused : true }) . to ( intro…" at bounding box center [309, 201] width 537 height 275
click at [203, 148] on div "// timeline 1 let intro_1_tl = gsap . timeline ({ paused : true }) . to ( intro…" at bounding box center [309, 201] width 537 height 275
click at [146, 136] on div "// timeline 1 let intro_1_tl = gsap . timeline ({ paused : true }) . to ( intro…" at bounding box center [309, 201] width 537 height 275
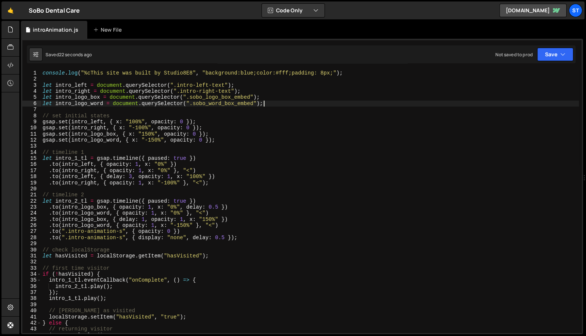
click at [277, 105] on div "console . log ( "%cThis site was built by Studio8E8" , "background:blue;color:#…" at bounding box center [309, 207] width 537 height 275
type textarea "let intro_logo_word = document.querySelector(".sobo_word_box_embed");"
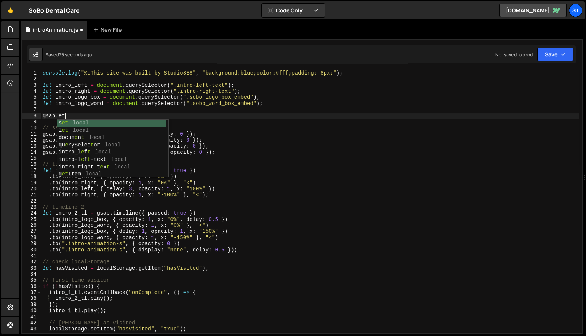
type textarea "gsap."
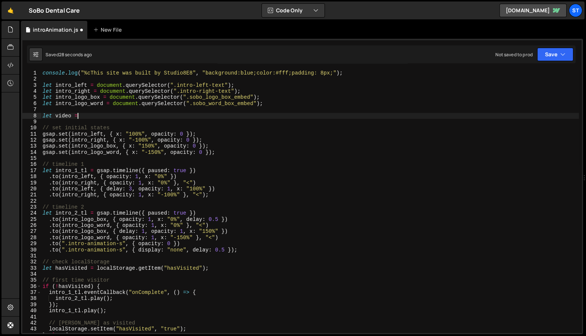
type textarea "let video ="
type textarea "let intro_logo_word = document.querySelector(".sobo_word_box_embed");"
paste textarea "document.querySelector(".intro-left-text");"
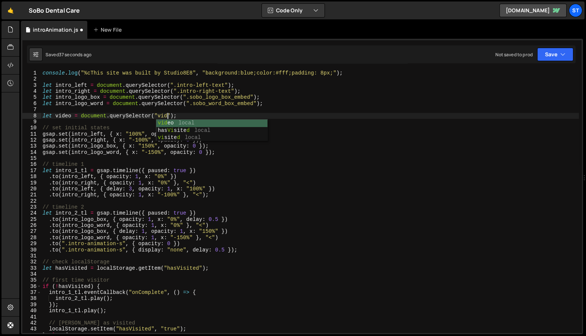
type textarea "let video = document.querySelector("video");"
click at [67, 114] on div "console . log ( "%cThis site was built by Studio8E8" , "background:blue;color:#…" at bounding box center [309, 207] width 537 height 275
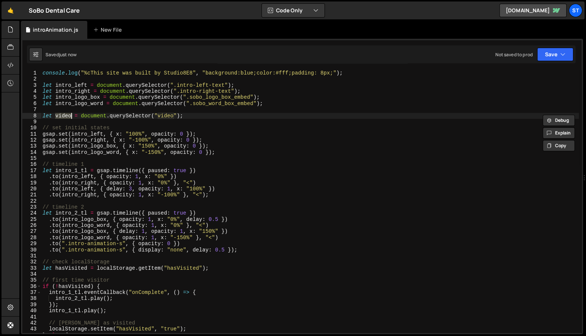
click at [191, 122] on div "console . log ( "%cThis site was built by Studio8E8" , "background:blue;color:#…" at bounding box center [309, 207] width 537 height 275
click at [195, 115] on div "console . log ( "%cThis site was built by Studio8E8" , "background:blue;color:#…" at bounding box center [309, 207] width 537 height 275
type textarea "let video = document.querySelector("video");"
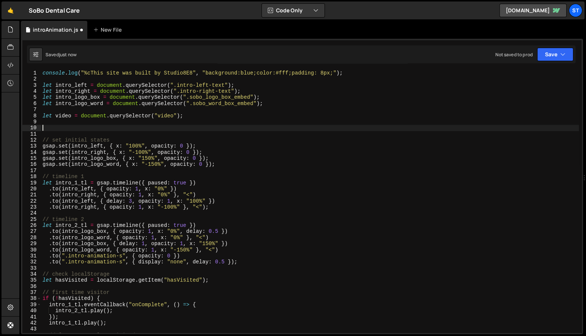
paste textarea "video"
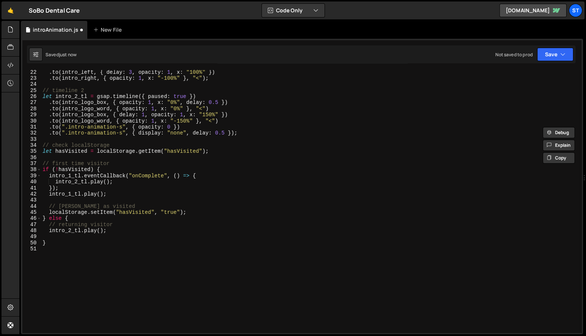
click at [175, 133] on div ". to ( intro_left , { delay : 3 , opacity : 1 , x : "100%" }) . to ( intro_righ…" at bounding box center [309, 206] width 537 height 275
click at [173, 126] on div ". to ( intro_left , { delay : 3 , opacity : 1 , x : "100%" }) . to ( intro_righ…" at bounding box center [309, 206] width 537 height 275
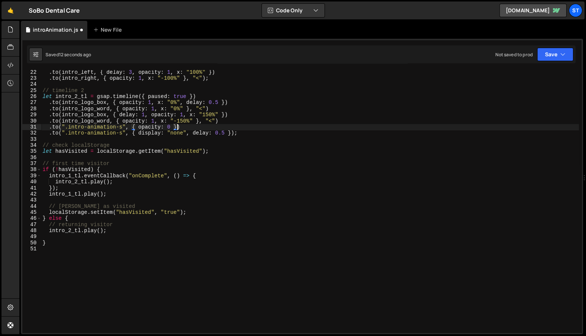
click at [178, 127] on div ". to ( intro_left , { delay : 3 , opacity : 1 , x : "100%" }) . to ( intro_righ…" at bounding box center [309, 206] width 537 height 275
paste textarea "video.pause()"
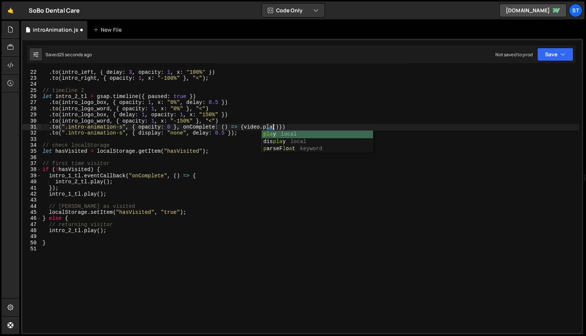
scroll to position [0, 16]
click at [285, 127] on div ". to ( intro_left , { delay : 3 , opacity : 1 , x : "100%" }) . to ( intro_righ…" at bounding box center [309, 206] width 537 height 275
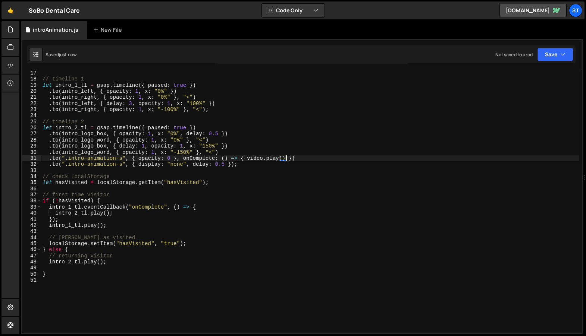
scroll to position [61, 0]
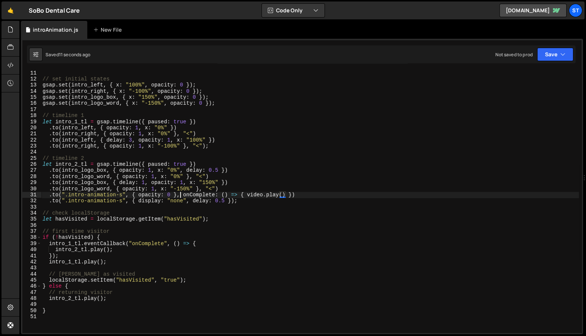
click at [179, 196] on div "// set initial states gsap . set ( intro_left , { x : "100%" , opacity : 0 }) ;…" at bounding box center [309, 207] width 537 height 275
click at [178, 196] on div "// set initial states gsap . set ( intro_left , { x : "100%" , opacity : 0 }) ;…" at bounding box center [309, 207] width 537 height 275
click at [287, 195] on div "// set initial states gsap . set ( intro_left , { x : "100%" , opacity : 0 }) ;…" at bounding box center [309, 207] width 537 height 275
click at [291, 196] on div "// set initial states gsap . set ( intro_left , { x : "100%" , opacity : 0 }) ;…" at bounding box center [309, 207] width 537 height 275
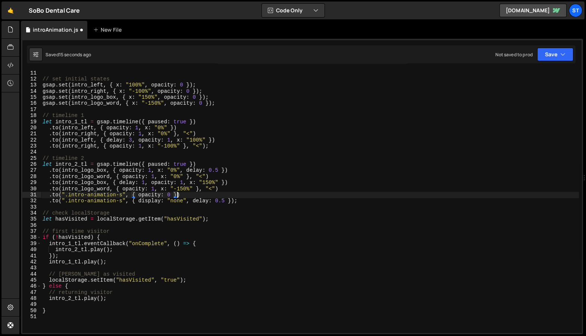
click at [172, 194] on div "// set initial states gsap . set ( intro_left , { x : "100%" , opacity : 0 }) ;…" at bounding box center [309, 207] width 537 height 275
paste textarea ", onComplete: () => { video.play() }"
click at [177, 195] on div "// set initial states gsap . set ( intro_left , { x : "100%" , opacity : 0 }) ;…" at bounding box center [309, 207] width 537 height 275
click at [172, 196] on div "// set initial states gsap . set ( intro_left , { x : "100%" , opacity : 0 }) ;…" at bounding box center [309, 207] width 537 height 275
click at [287, 196] on div "// set initial states gsap . set ( intro_left , { x : "100%" , opacity : 0 }) ;…" at bounding box center [309, 207] width 537 height 275
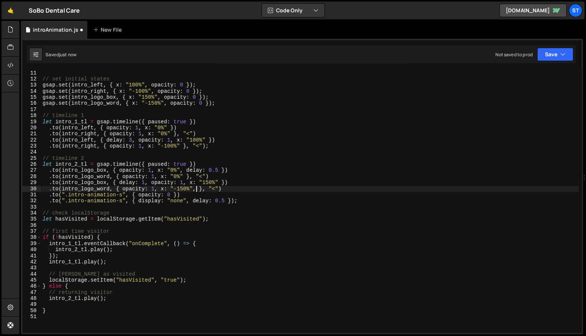
scroll to position [0, 11]
paste textarea ", onComplete: () => { video.play() }"
click at [201, 191] on div "// set initial states gsap . set ( intro_left , { x : "100%" , opacity : 0 }) ;…" at bounding box center [309, 207] width 537 height 275
click at [196, 216] on div "// set initial states gsap . set ( intro_left , { x : "100%" , opacity : 0 }) ;…" at bounding box center [309, 207] width 537 height 275
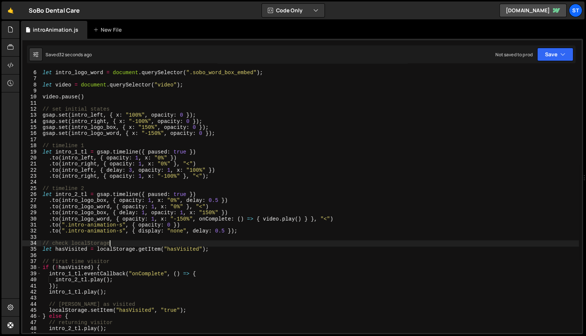
click at [186, 151] on div "let intro_logo_word = document . querySelector ( ".sobo_word_box_embed" ) ; let…" at bounding box center [309, 207] width 537 height 275
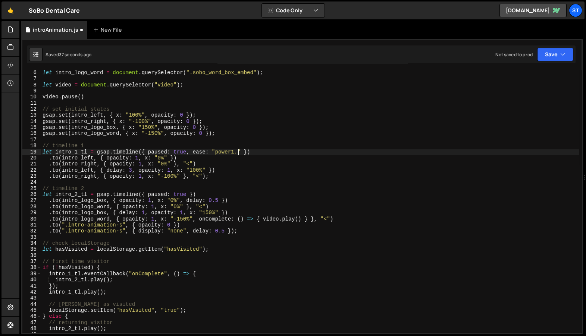
scroll to position [0, 14]
click at [188, 153] on div "let intro_logo_word = document . querySelector ( ".sobo_word_box_embed" ) ; let…" at bounding box center [309, 207] width 537 height 275
click at [247, 152] on div "let intro_logo_word = document . querySelector ( ".sobo_word_box_embed" ) ; let…" at bounding box center [309, 207] width 537 height 275
click at [186, 153] on div "let intro_logo_word = document . querySelector ( ".sobo_word_box_embed" ) ; let…" at bounding box center [309, 207] width 537 height 275
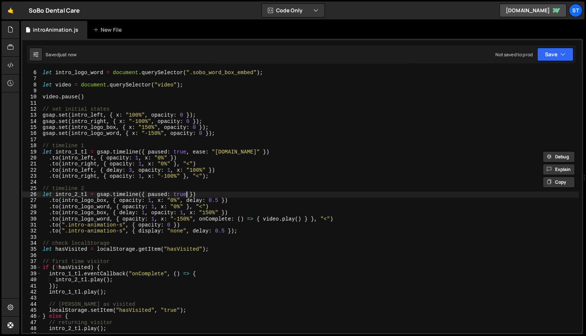
drag, startPoint x: 186, startPoint y: 194, endPoint x: 192, endPoint y: 201, distance: 8.5
click at [186, 194] on div "let intro_logo_word = document . querySelector ( ".sobo_word_box_embed" ) ; let…" at bounding box center [309, 207] width 537 height 275
paste textarea ", ease: "power1.in""
click at [92, 219] on div "let intro_logo_word = document . querySelector ( ".sobo_word_box_embed" ) ; let…" at bounding box center [309, 207] width 537 height 275
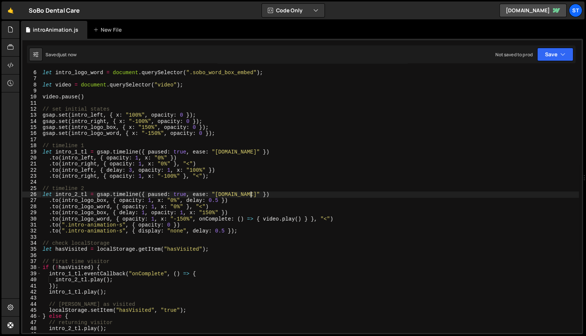
click at [249, 194] on div "let intro_logo_word = document . querySelector ( ".sobo_word_box_embed" ) ; let…" at bounding box center [309, 207] width 537 height 275
drag, startPoint x: 248, startPoint y: 194, endPoint x: 193, endPoint y: 195, distance: 55.2
click at [193, 195] on div "let intro_logo_word = document . querySelector ( ".sobo_word_box_embed" ) ; let…" at bounding box center [309, 207] width 537 height 275
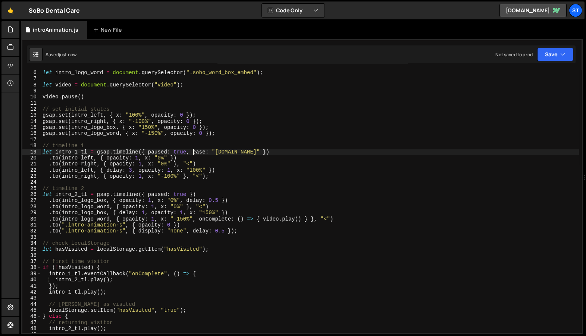
click at [192, 152] on div "let intro_logo_word = document . querySelector ( ".sobo_word_box_embed" ) ; let…" at bounding box center [309, 207] width 537 height 275
click at [248, 154] on div "let intro_logo_word = document . querySelector ( ".sobo_word_box_embed" ) ; let…" at bounding box center [309, 207] width 537 height 275
click at [248, 154] on div "let intro_logo_word = document . querySelector ( ".sobo_word_box_embed" ) ; let…" at bounding box center [309, 206] width 537 height 275
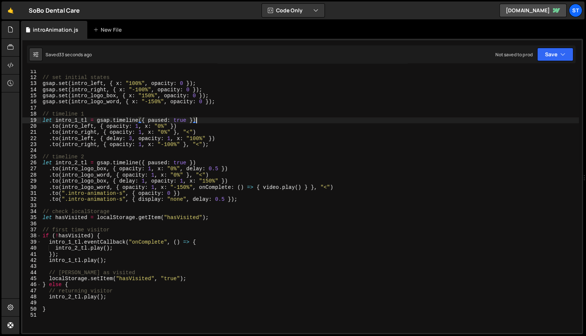
click at [266, 189] on div "// set initial states gsap . set ( intro_left , { x : "100%" , opacity : 0 }) ;…" at bounding box center [309, 206] width 537 height 275
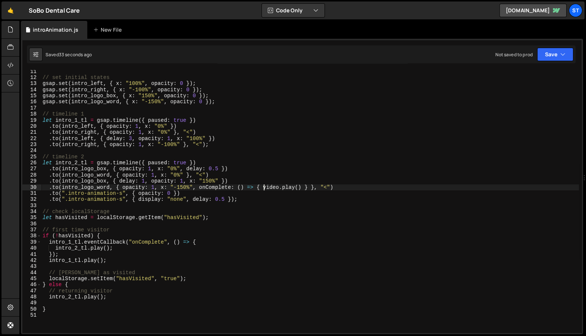
click at [264, 188] on div "// set initial states gsap . set ( intro_left , { x : "100%" , opacity : 0 }) ;…" at bounding box center [309, 206] width 537 height 275
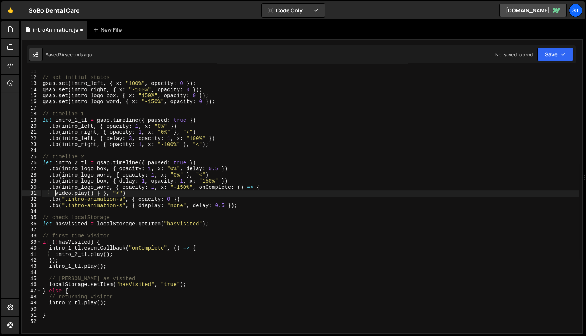
scroll to position [0, 1]
type textarea "} }, "<")"
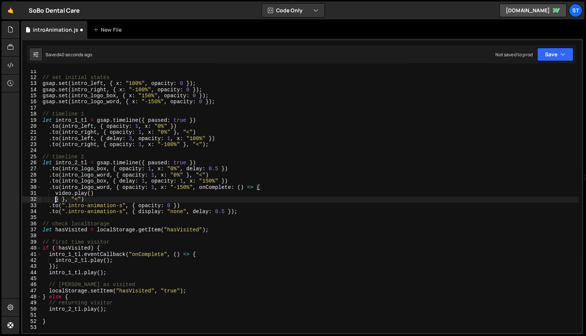
type textarea "video.play() } }, "<")"
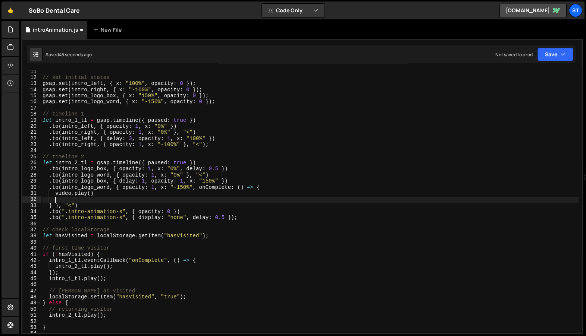
type textarea "video.play()"
type textarea "gsap.from("body", {})"
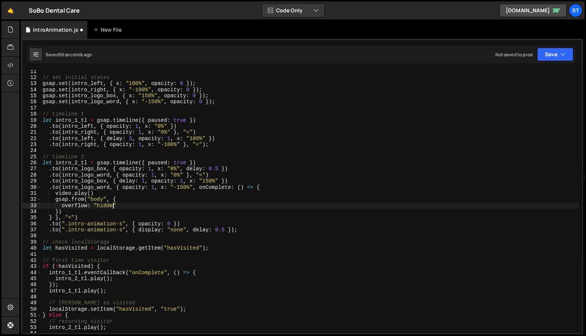
scroll to position [0, 4]
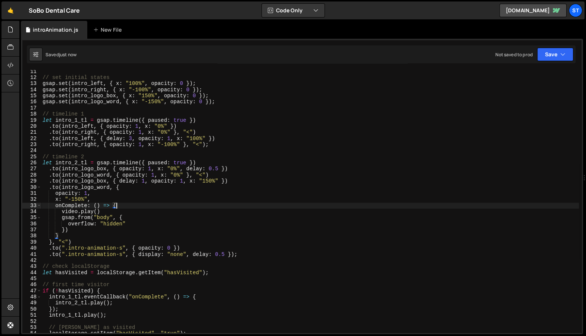
click at [131, 223] on div "// set initial states gsap . set ( intro_left , { x : "100%" , opacity : 0 }) ;…" at bounding box center [309, 206] width 537 height 275
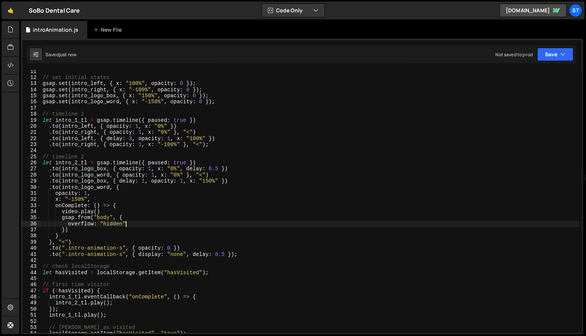
click at [91, 219] on div "// set initial states gsap . set ( intro_left , { x : "100%" , opacity : 0 }) ;…" at bounding box center [309, 206] width 537 height 275
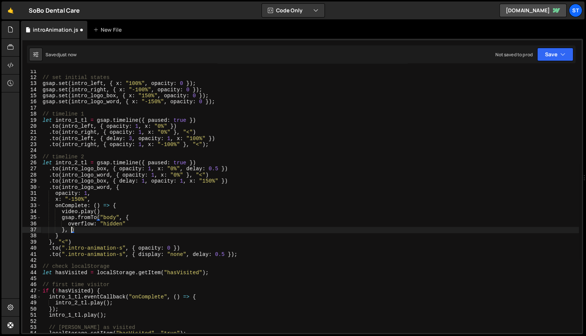
paste textarea
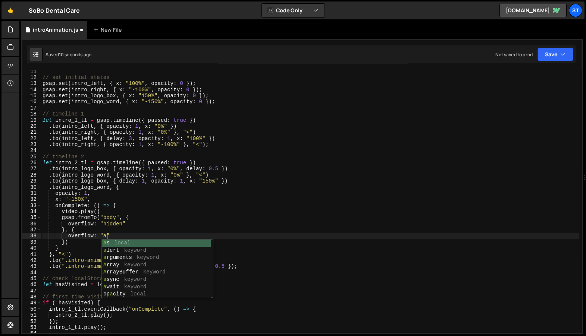
scroll to position [0, 4]
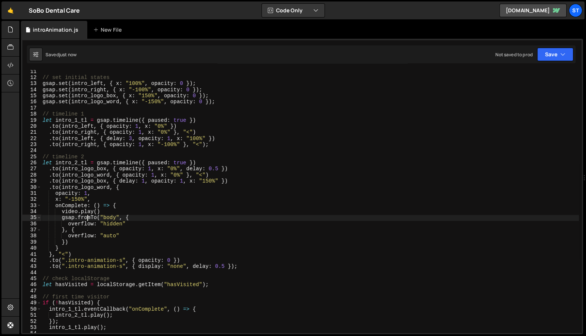
click at [86, 216] on div "// set initial states gsap . set ( intro_left , { x : "100%" , opacity : 0 }) ;…" at bounding box center [309, 206] width 537 height 275
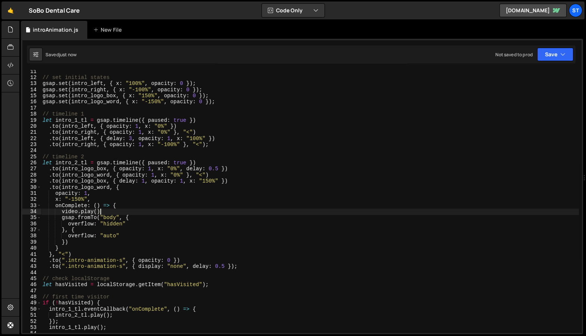
click at [104, 211] on div "// set initial states gsap . set ( intro_left , { x : "100%" , opacity : 0 }) ;…" at bounding box center [309, 206] width 537 height 275
click at [95, 233] on div "// set initial states gsap . set ( intro_left , { x : "100%" , opacity : 0 }) ;…" at bounding box center [309, 206] width 537 height 275
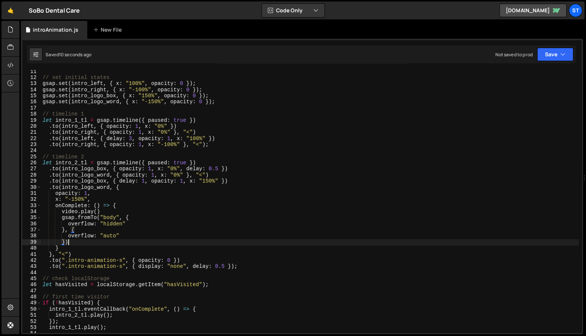
click at [84, 244] on div "// set initial states gsap . set ( intro_left , { x : "100%" , opacity : 0 }) ;…" at bounding box center [309, 206] width 537 height 275
click at [136, 215] on div "// set initial states gsap . set ( intro_left , { x : "100%" , opacity : 0 }) ;…" at bounding box center [309, 206] width 537 height 275
type textarea "gsap.fromTo("body", {"
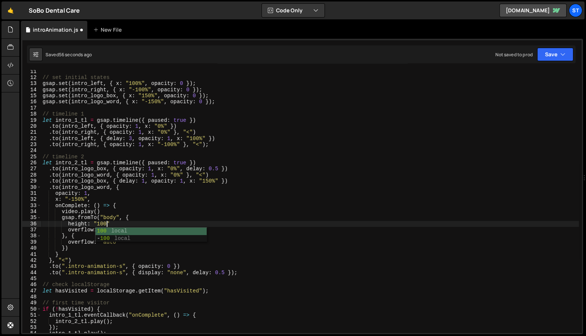
scroll to position [0, 4]
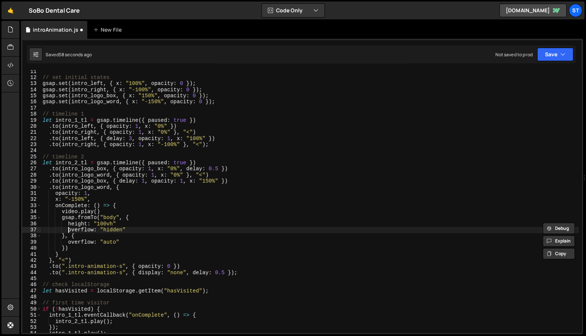
type textarea "}, {"
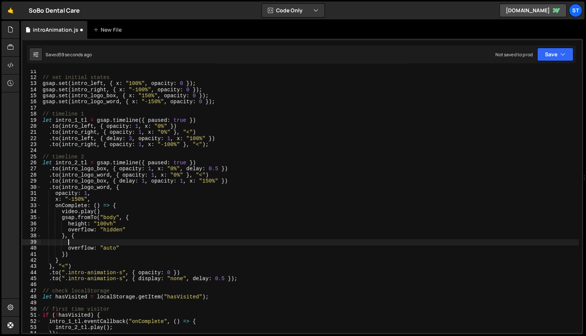
scroll to position [0, 1]
paste textarea "height: "100vh""
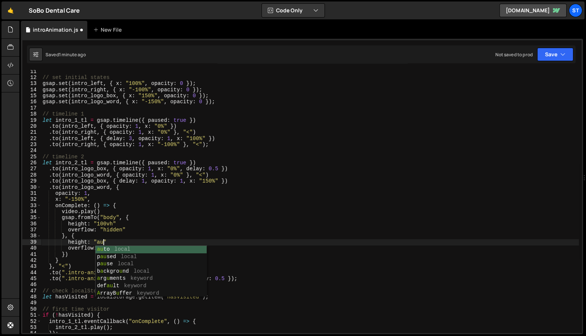
scroll to position [0, 4]
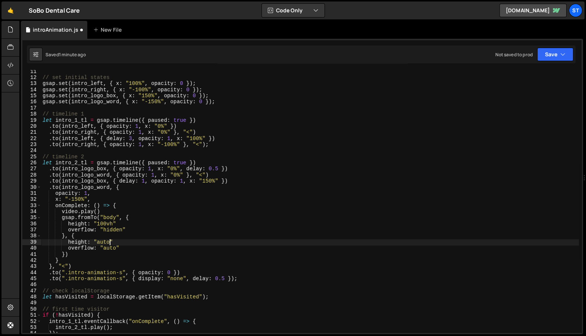
click at [203, 222] on div "// set initial states gsap . set ( intro_left , { x : "100%" , opacity : 0 }) ;…" at bounding box center [309, 206] width 537 height 275
click at [115, 243] on div "// set initial states gsap . set ( intro_left , { x : "100%" , opacity : 0 }) ;…" at bounding box center [309, 206] width 537 height 275
click at [104, 218] on div "// set initial states gsap . set ( intro_left , { x : "100%" , opacity : 0 }) ;…" at bounding box center [309, 206] width 537 height 275
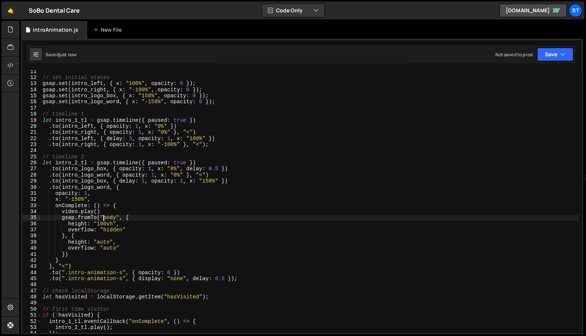
click at [106, 219] on div "// set initial states gsap . set ( intro_left , { x : "100%" , opacity : 0 }) ;…" at bounding box center [309, 206] width 537 height 275
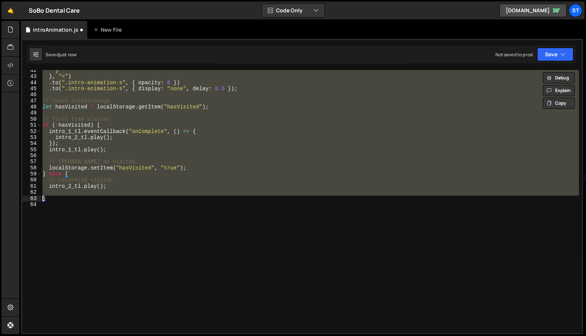
click at [114, 198] on div "} } , "<" ) . to ( ".intro-animation-s" , { opacity : 0 }) . to ( ".intro-anima…" at bounding box center [309, 204] width 537 height 275
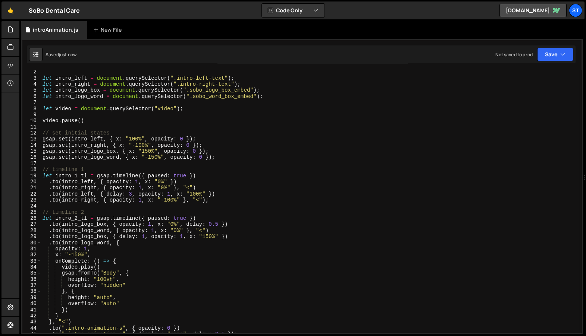
scroll to position [20, 0]
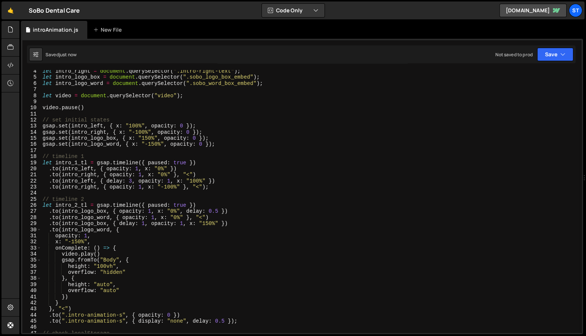
click at [115, 186] on div "let intro_right = document . querySelector ( ".intro-right-text" ) ; let intro_…" at bounding box center [309, 205] width 537 height 275
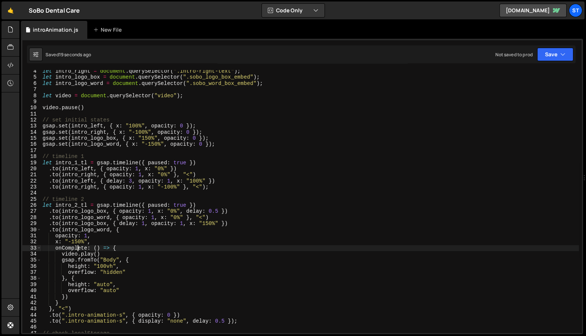
click at [77, 249] on div "let intro_right = document . querySelector ( ".intro-right-text" ) ; let intro_…" at bounding box center [309, 205] width 537 height 275
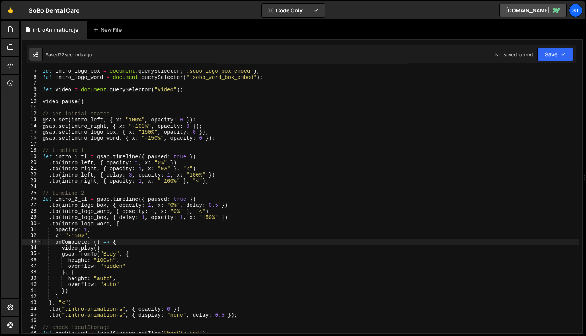
scroll to position [41, 0]
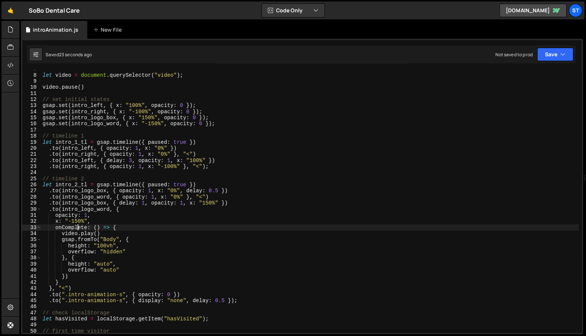
click at [73, 238] on div "let video = document . querySelector ( "video" ) ; video . pause ( ) // set ini…" at bounding box center [309, 203] width 537 height 275
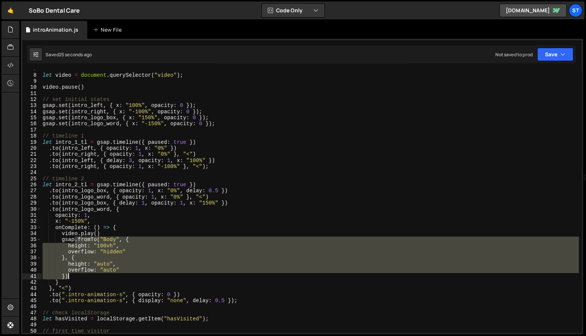
click at [72, 277] on div "let video = document . querySelector ( "video" ) ; video . pause ( ) // set ini…" at bounding box center [309, 203] width 537 height 275
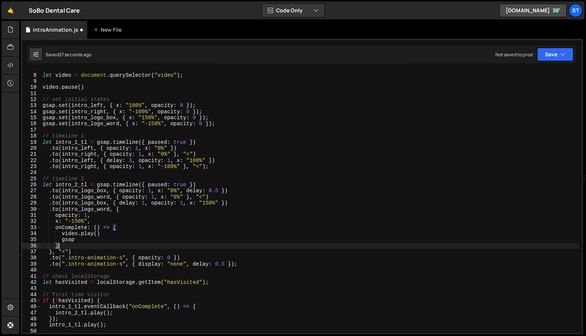
type textarea "gsap"
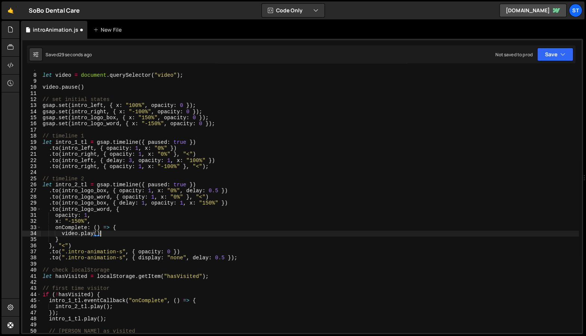
type textarea "}, "<")"
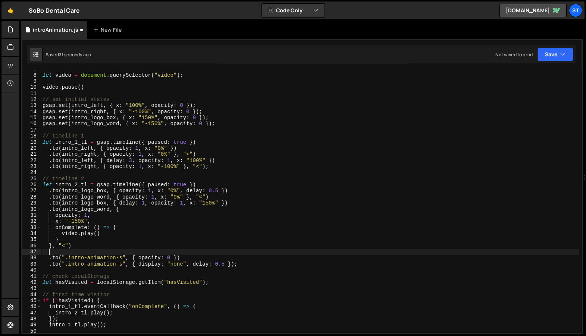
paste textarea "})"
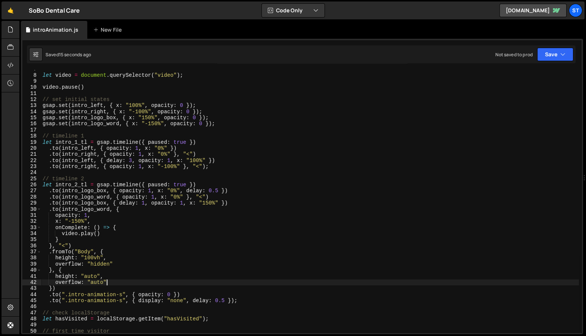
click at [133, 282] on div "let video = document . querySelector ( "video" ) ; video . pause ( ) // set ini…" at bounding box center [309, 203] width 537 height 275
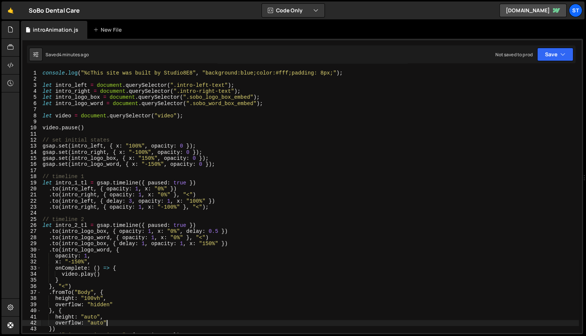
click at [210, 183] on div "console . log ( "%cThis site was built by Studio8E8" , "background:blue;color:#…" at bounding box center [309, 207] width 537 height 275
type textarea "let intro_1_tl = gsap.timeline({ paused: true })"
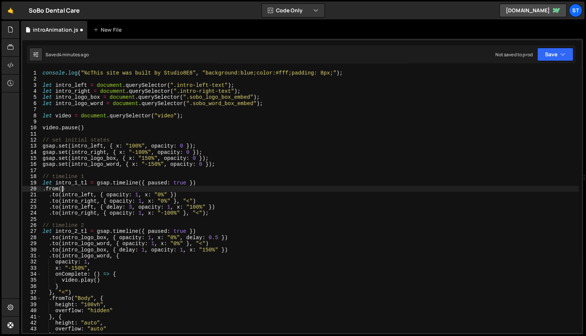
scroll to position [0, 1]
paste textarea "horizontal line embed c""
type textarea ".from(".horizontal-line-embed-c", { scaleY: 0 })"
drag, startPoint x: 184, startPoint y: 187, endPoint x: 49, endPoint y: 190, distance: 134.6
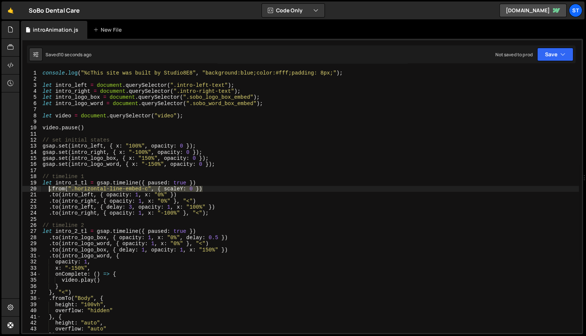
click at [49, 190] on div "console . log ( "%cThis site was built by Studio8E8" , "background:blue;color:#…" at bounding box center [309, 207] width 537 height 275
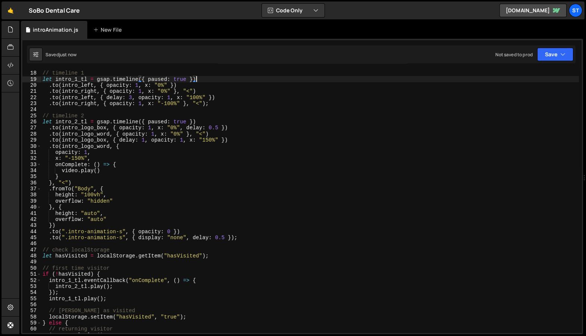
scroll to position [104, 0]
click at [247, 238] on div "// timeline 1 let intro_1_tl = gsap . timeline ({ paused : true }) . to ( intro…" at bounding box center [309, 207] width 537 height 275
click at [116, 224] on div "// timeline 1 let intro_1_tl = gsap . timeline ({ paused : true }) . to ( intro…" at bounding box center [309, 207] width 537 height 275
type textarea "})"
paste textarea ".from(".horizontal-line-embed-c", { scaleY: 0 })"
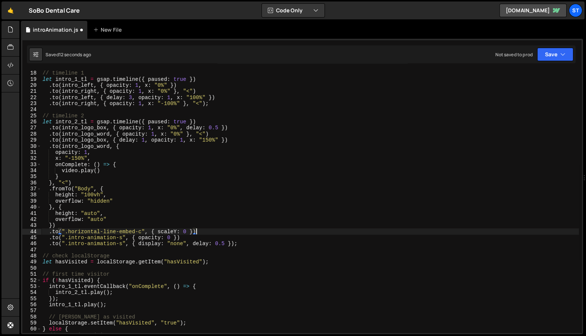
scroll to position [179, 0]
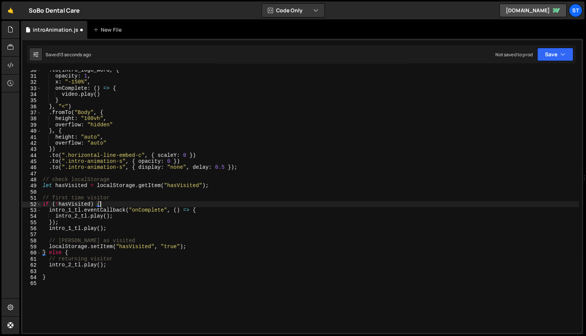
click at [125, 201] on div ". to ( intro_logo_word , { opacity : 1 , x : "-150%" , onComplete : ( ) => { vi…" at bounding box center [309, 204] width 537 height 275
type textarea "if (!hasVisited) {"
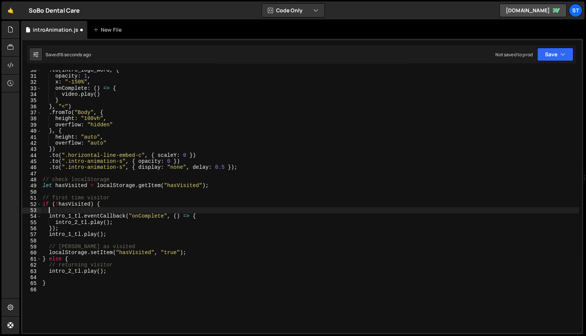
scroll to position [0, 0]
paste textarea ".from(".horizontal-line-embed-c", { scaleY: 0 })"
click at [106, 213] on div ". to ( intro_logo_word , { opacity : 1 , x : "-150%" , onComplete : ( ) => { vi…" at bounding box center [309, 204] width 537 height 275
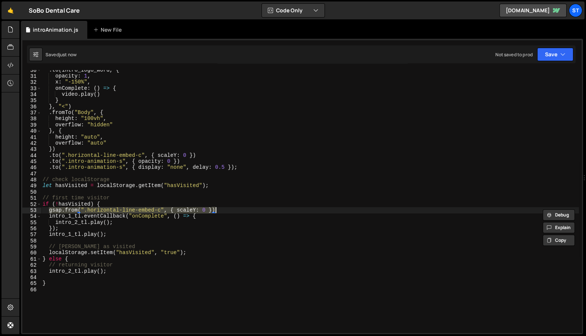
click at [141, 265] on div ". to ( intro_logo_word , { opacity : 1 , x : "-150%" , onComplete : ( ) => { vi…" at bounding box center [309, 204] width 537 height 275
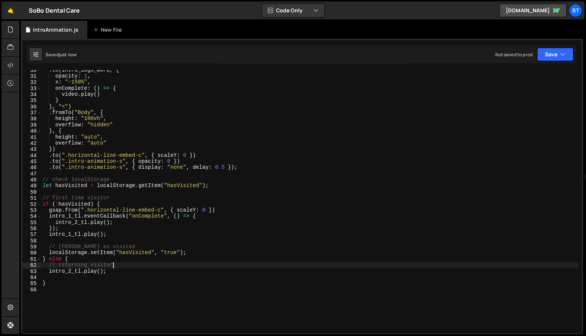
type textarea "// returning visitor."
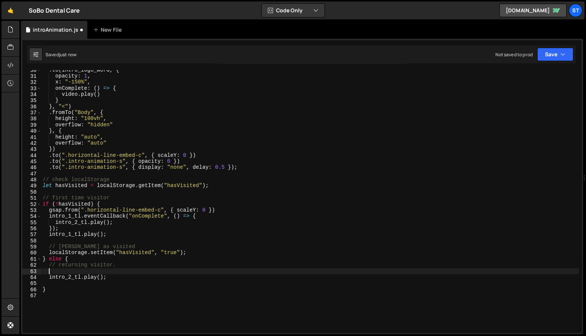
paste textarea "gsap.from(".horizontal-line-embed-c", { scaleY: 0 })"
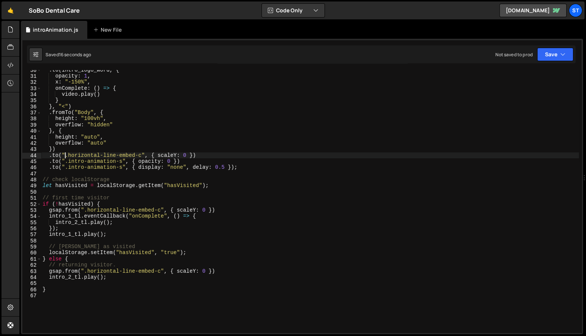
click at [63, 155] on div ". to ( intro_logo_word , { opacity : 1 , x : "-150%" , onComplete : ( ) => { vi…" at bounding box center [309, 204] width 537 height 275
type textarea ".to(".horizontal-line-embed-c", { scaleY: 0 })"
click at [141, 156] on div ". to ( intro_logo_word , { opacity : 1 , x : "-150%" , onComplete : ( ) => { vi…" at bounding box center [309, 204] width 537 height 275
click at [136, 191] on div ". to ( intro_logo_word , { opacity : 1 , x : "-150%" , onComplete : ( ) => { vi…" at bounding box center [309, 204] width 537 height 275
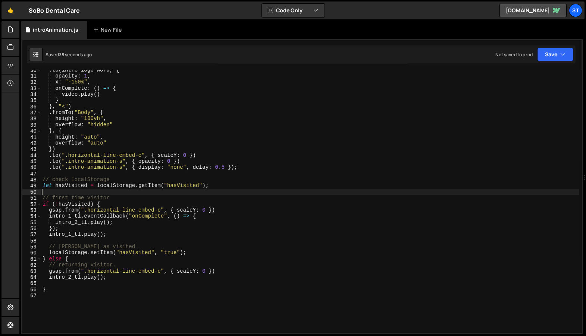
click at [72, 210] on div ". to ( intro_logo_word , { opacity : 1 , x : "-150%" , onComplete : ( ) => { vi…" at bounding box center [309, 204] width 537 height 275
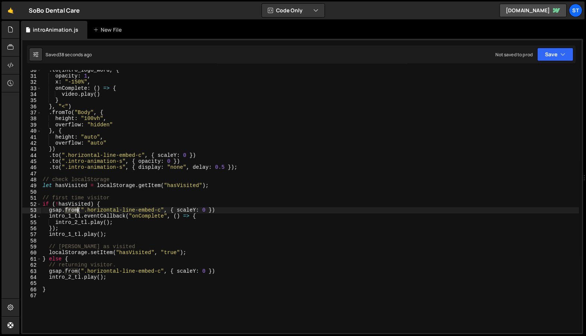
click at [72, 210] on div ". to ( intro_logo_word , { opacity : 1 , x : "-150%" , onComplete : ( ) => { vi…" at bounding box center [309, 204] width 537 height 275
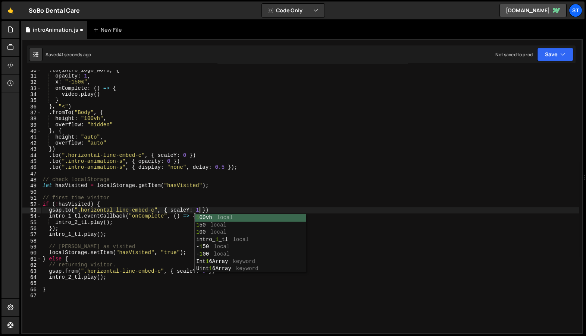
scroll to position [0, 11]
click at [68, 269] on div ". to ( intro_logo_word , { opacity : 1 , x : "-150%" , onComplete : ( ) => { vi…" at bounding box center [309, 204] width 537 height 275
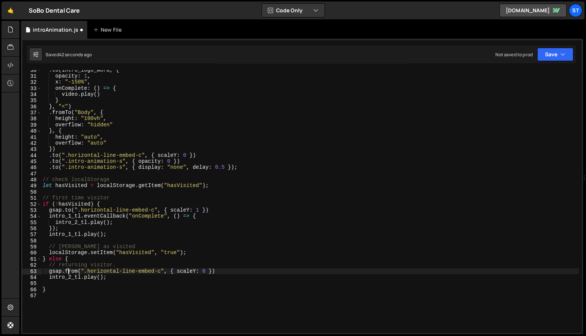
click at [68, 269] on div ". to ( intro_logo_word , { opacity : 1 , x : "-150%" , onComplete : ( ) => { vi…" at bounding box center [309, 204] width 537 height 275
type textarea "gsap.to(".horizontal-line-embed-c", { scaleY: 0 })"
click at [116, 239] on div ". to ( intro_logo_word , { opacity : 1 , x : "-150%" , onComplete : ( ) => { vi…" at bounding box center [309, 204] width 537 height 275
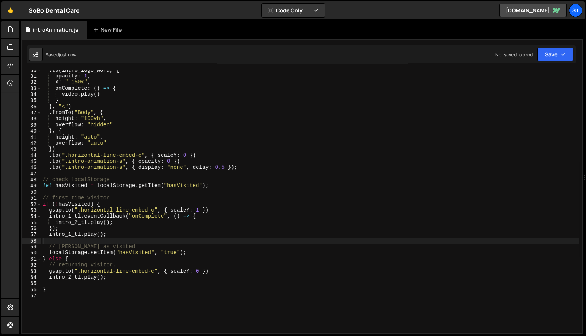
click at [76, 213] on div ". to ( intro_logo_word , { opacity : 1 , x : "-150%" , onComplete : ( ) => { vi…" at bounding box center [309, 204] width 537 height 275
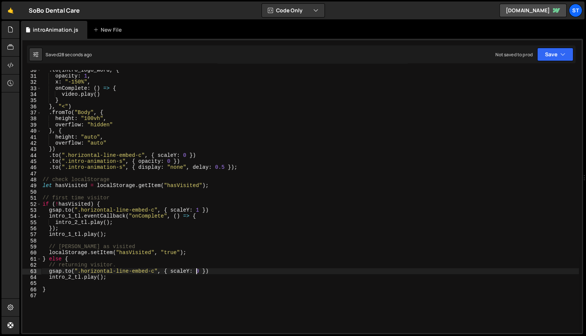
click at [198, 272] on div ". to ( intro_logo_word , { opacity : 1 , x : "-150%" , onComplete : ( ) => { vi…" at bounding box center [309, 204] width 537 height 275
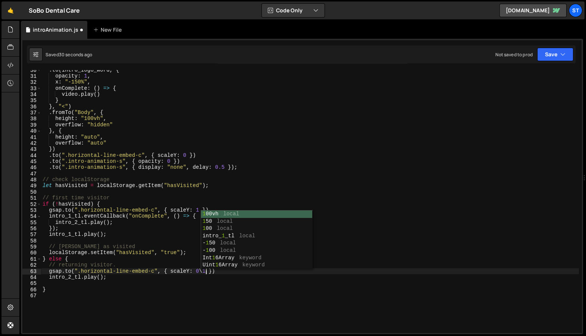
scroll to position [0, 11]
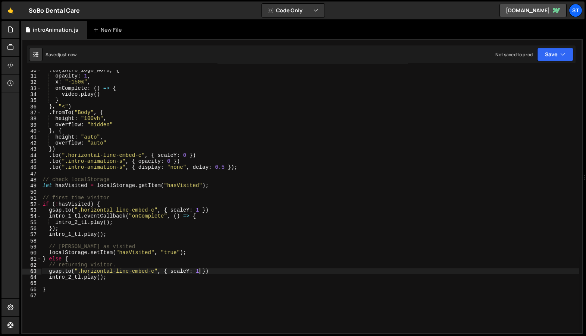
click at [233, 266] on div ". to ( intro_logo_word , { opacity : 1 , x : "-150%" , onComplete : ( ) => { vi…" at bounding box center [309, 204] width 537 height 275
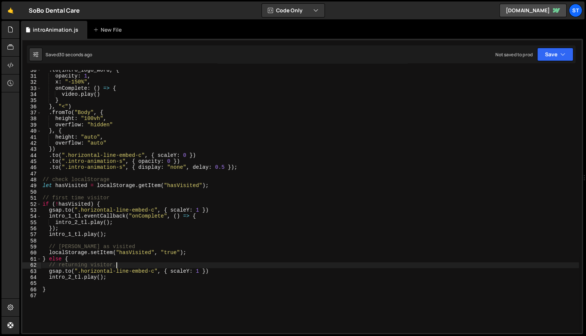
click at [197, 274] on div ". to ( intro_logo_word , { opacity : 1 , x : "-150%" , onComplete : ( ) => { vi…" at bounding box center [309, 204] width 537 height 275
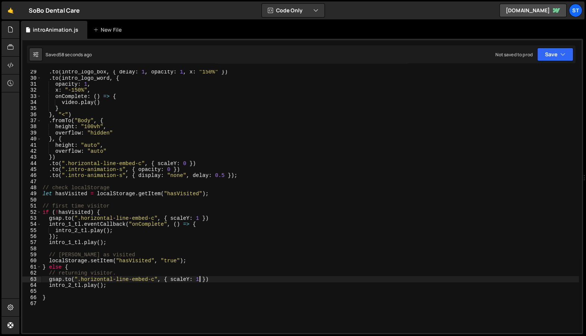
scroll to position [0, 0]
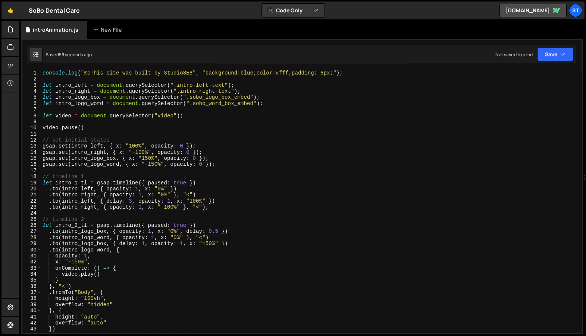
click at [209, 183] on div "console . log ( "%cThis site was built by Studio8E8" , "background:blue;color:#…" at bounding box center [309, 207] width 537 height 275
click at [106, 191] on div "console . log ( "%cThis site was built by Studio8E8" , "background:blue;color:#…" at bounding box center [309, 207] width 537 height 275
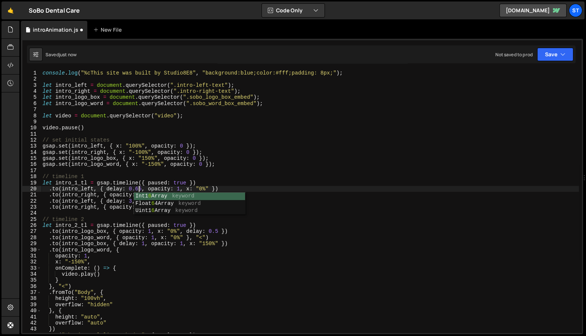
scroll to position [0, 6]
type textarea ".to(intro_left, { delay: 0.65, opacity: 1, x: "0%" })"
click at [4, 105] on div "Files" at bounding box center [10, 178] width 18 height 314
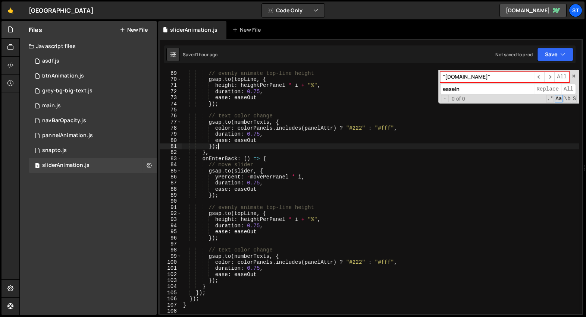
scroll to position [3163, 0]
type textarea "ScrollTrigger.refresh();"
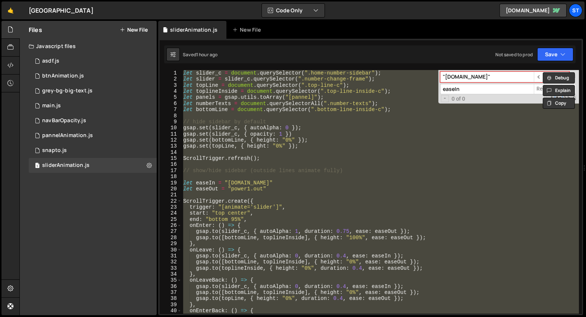
scroll to position [0, 0]
click at [361, 117] on div "let slider_c = document . querySelector ( ".home-number-sidebar" ) ; let slider…" at bounding box center [380, 192] width 397 height 244
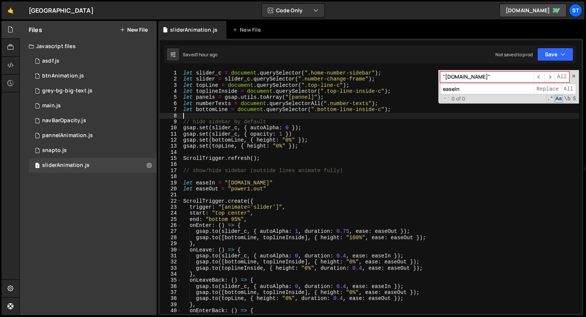
click at [379, 147] on div "let slider_c = document . querySelector ( ".home-number-sidebar" ) ; let slider…" at bounding box center [380, 198] width 397 height 256
click at [376, 137] on div "let slider_c = document . querySelector ( ".home-number-sidebar" ) ; let slider…" at bounding box center [380, 198] width 397 height 256
type textarea "gsap.set(slider_c, { opacity: 1 })"
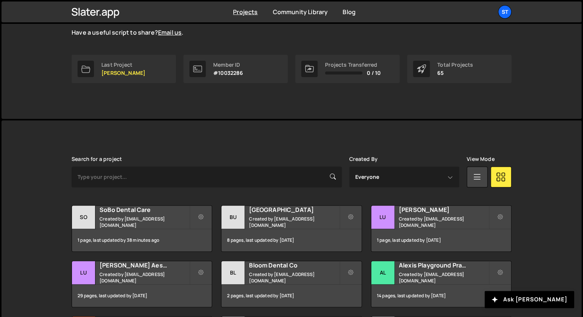
scroll to position [87, 0]
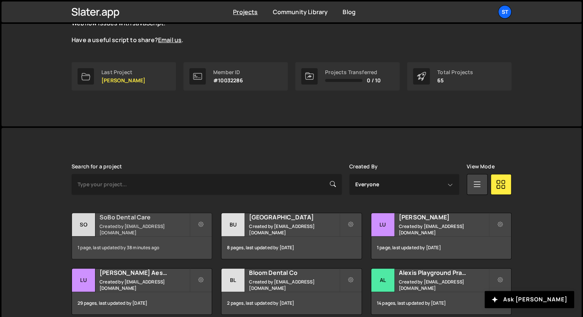
click at [137, 225] on div "SoBo Dental Care Created by [EMAIL_ADDRESS][DOMAIN_NAME]" at bounding box center [142, 224] width 140 height 23
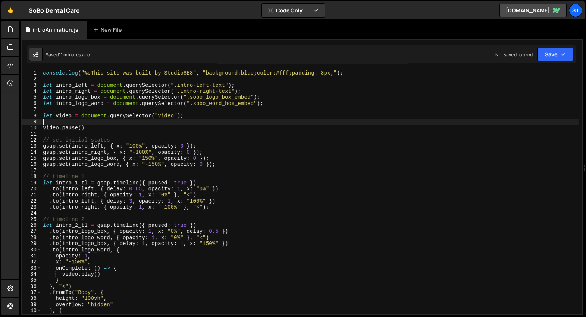
click at [130, 122] on div "console . log ( "%cThis site was built by Studio8E8" , "background:blue;color:#…" at bounding box center [309, 198] width 537 height 256
type textarea "}"
